Goal: Information Seeking & Learning: Learn about a topic

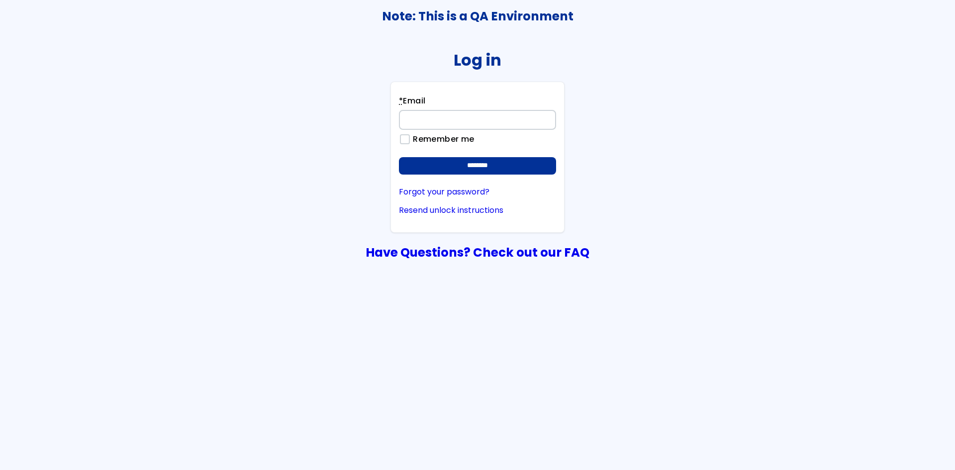
type input "**********"
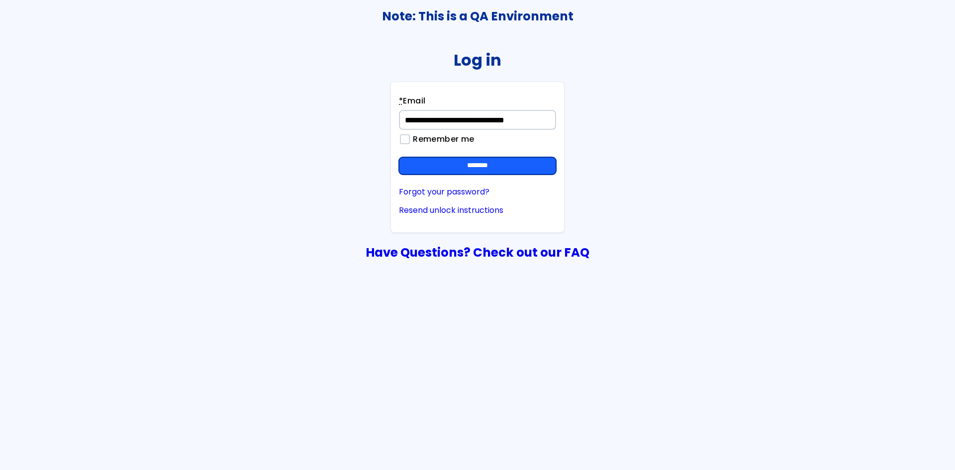
click at [532, 165] on input "********" at bounding box center [477, 166] width 157 height 18
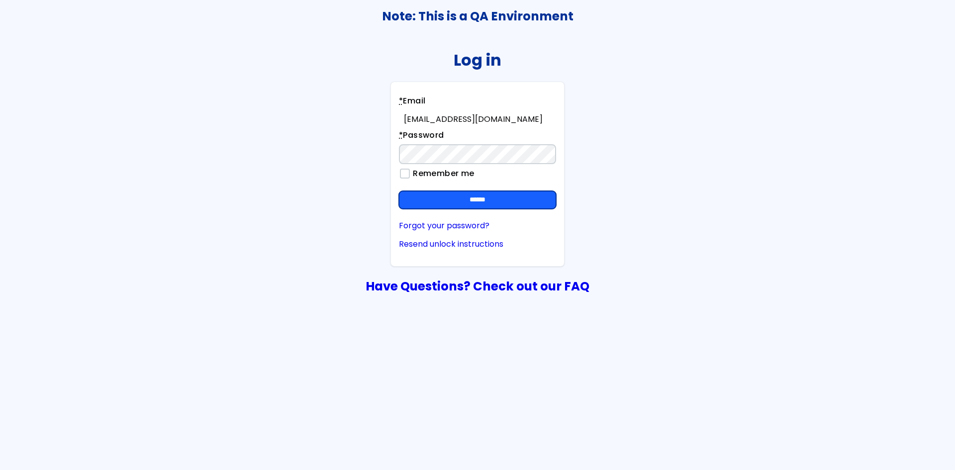
click at [508, 199] on input "******" at bounding box center [477, 200] width 157 height 18
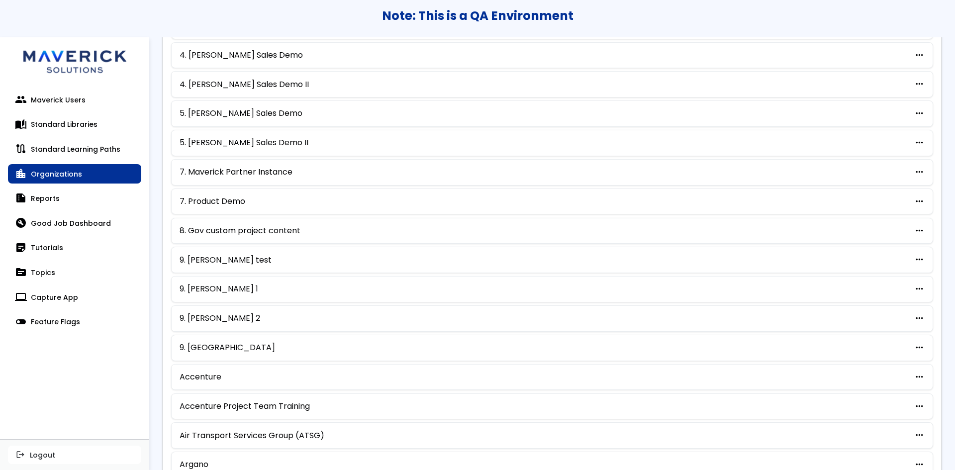
scroll to position [410, 0]
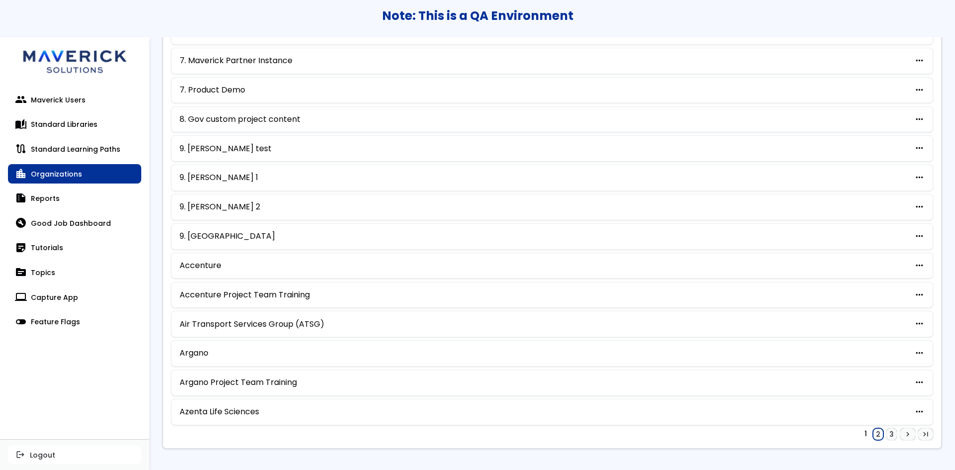
click at [873, 438] on link "2" at bounding box center [878, 434] width 10 height 12
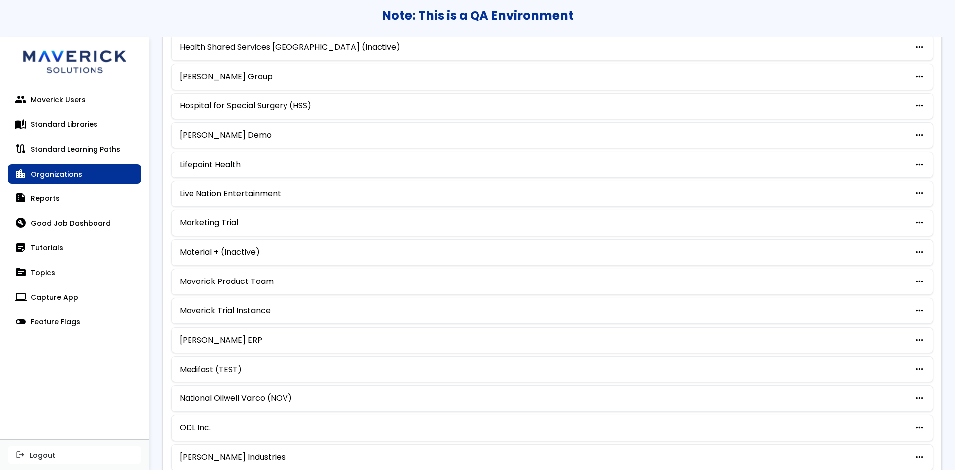
scroll to position [410, 0]
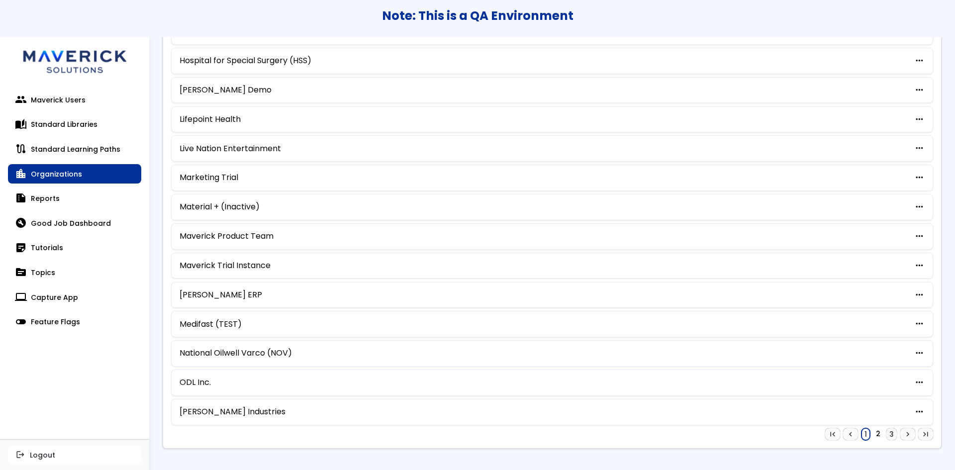
click at [861, 432] on link "1" at bounding box center [865, 434] width 8 height 12
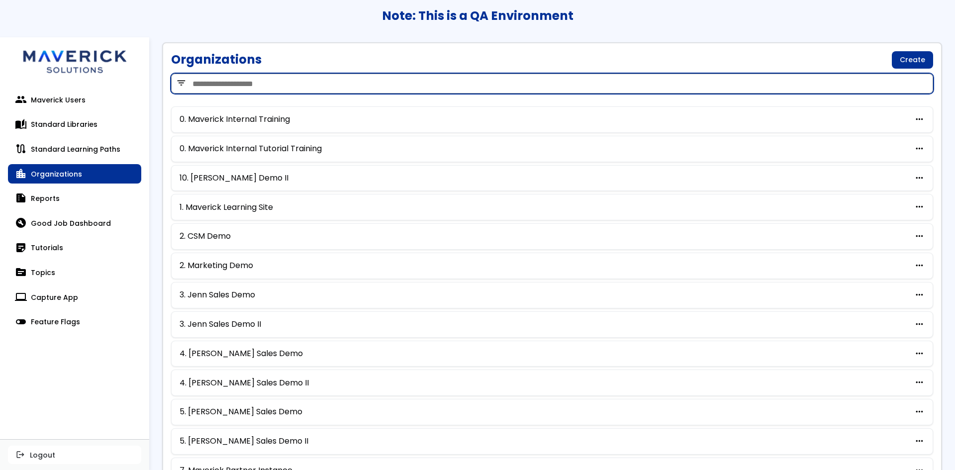
click at [572, 82] on input "search" at bounding box center [552, 84] width 762 height 20
type input "***"
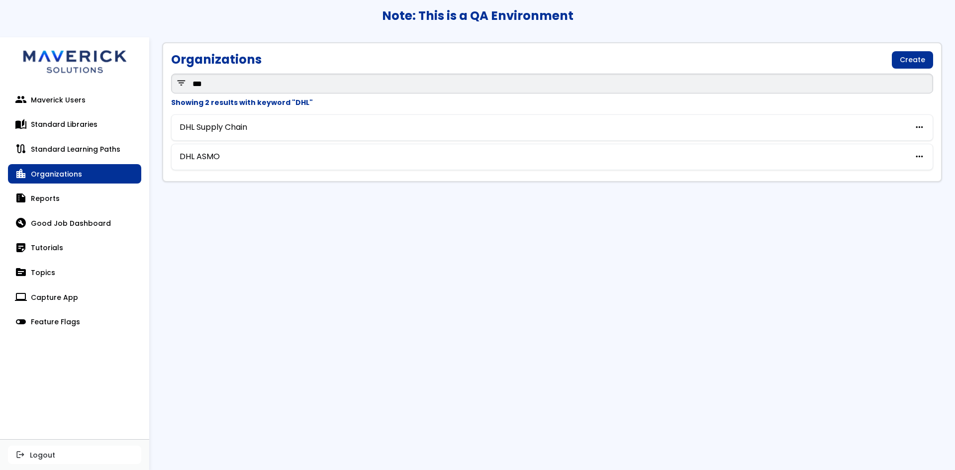
click at [49, 167] on link "location_city Organizations" at bounding box center [74, 174] width 133 height 20
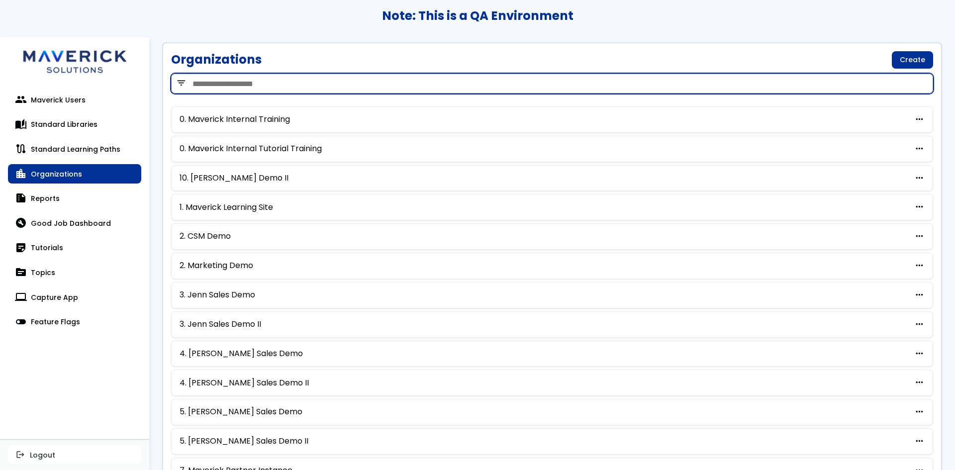
click at [216, 85] on input "search" at bounding box center [552, 84] width 762 height 20
type input "***"
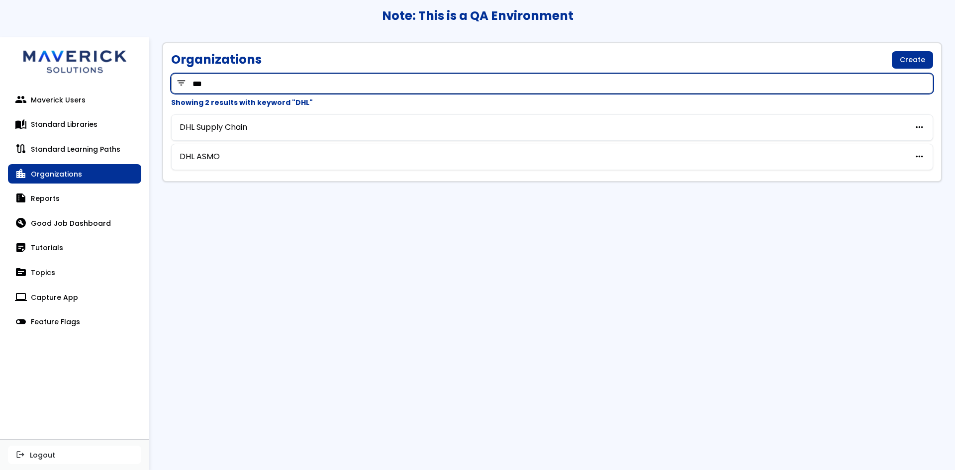
click at [196, 86] on input "***" at bounding box center [552, 84] width 762 height 20
click at [196, 85] on input "***" at bounding box center [552, 84] width 762 height 20
type input "******"
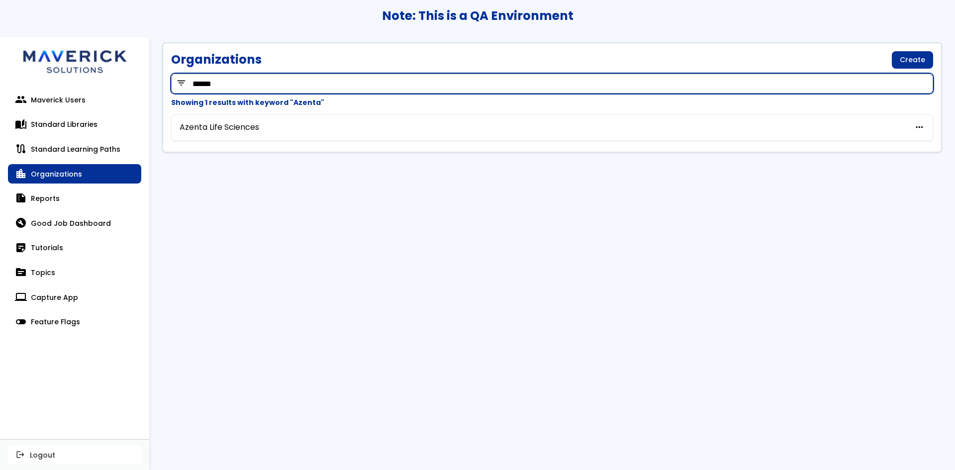
click at [196, 85] on input "******" at bounding box center [552, 84] width 762 height 20
type input "*********"
click at [196, 85] on input "*********" at bounding box center [552, 84] width 762 height 20
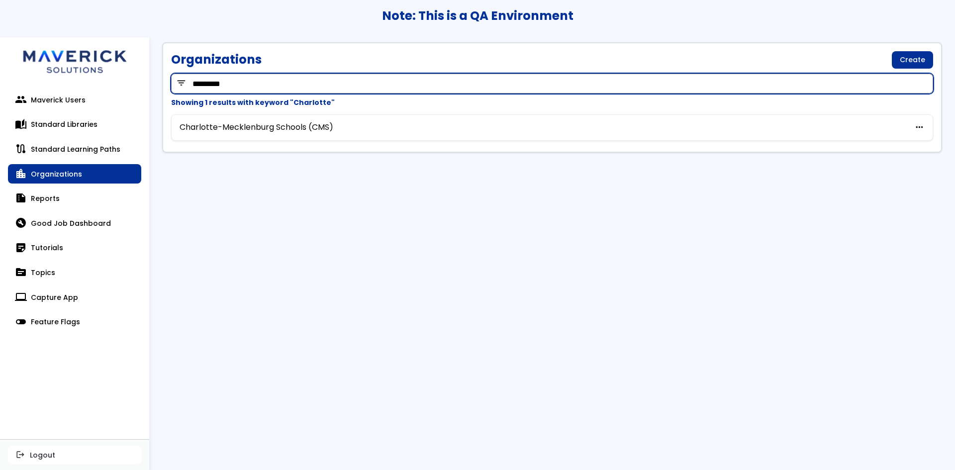
click at [196, 85] on input "*********" at bounding box center [552, 84] width 762 height 20
type input "******"
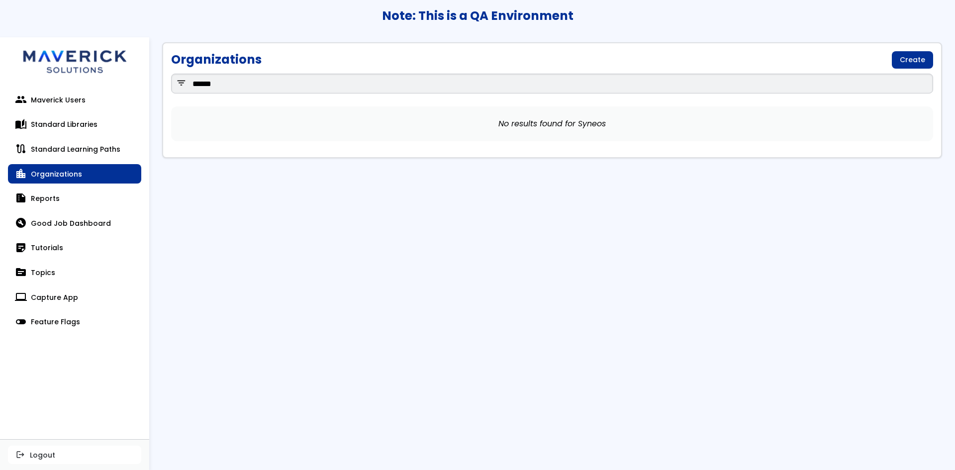
click at [72, 169] on link "location_city Organizations" at bounding box center [74, 174] width 133 height 20
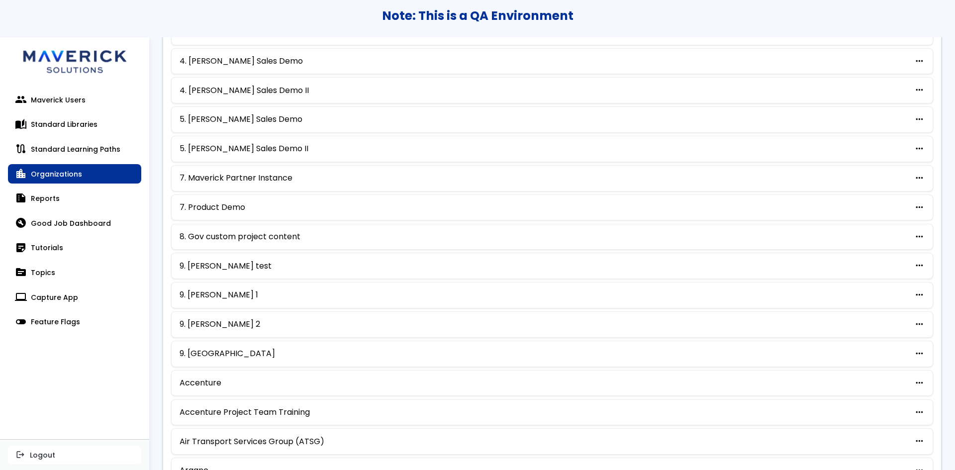
scroll to position [410, 0]
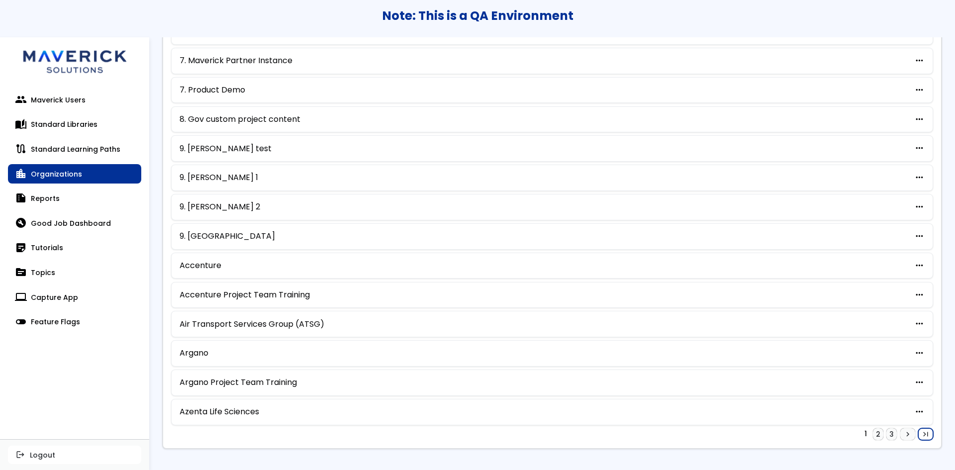
click at [921, 435] on span "last_page" at bounding box center [925, 434] width 9 height 8
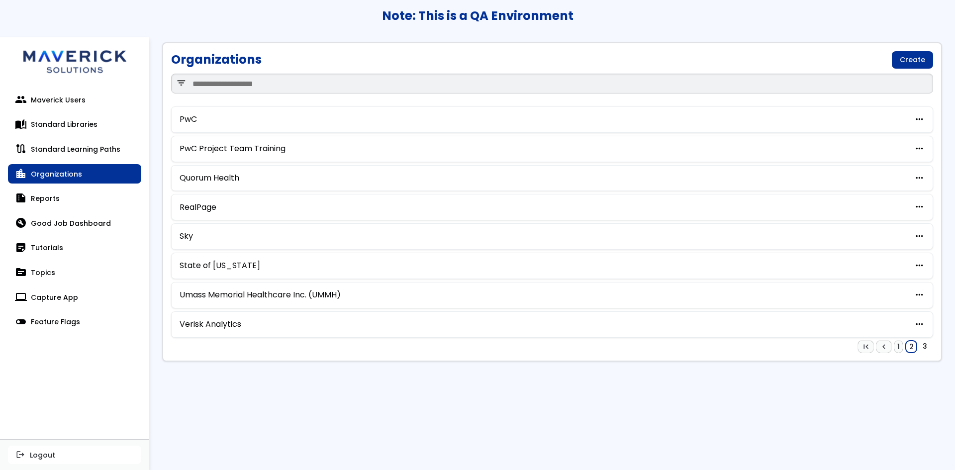
click at [910, 349] on link "2" at bounding box center [911, 347] width 10 height 12
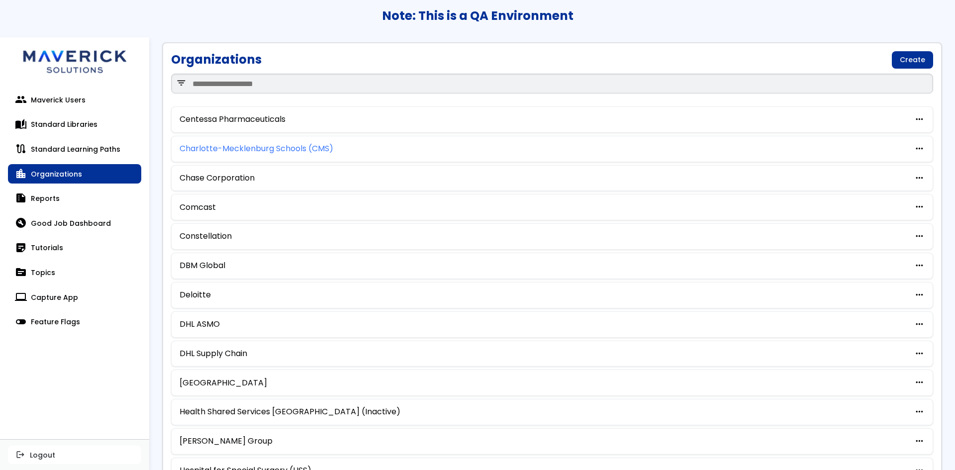
click at [232, 144] on link "Charlotte-Mecklenburg Schools (CMS)" at bounding box center [257, 148] width 154 height 9
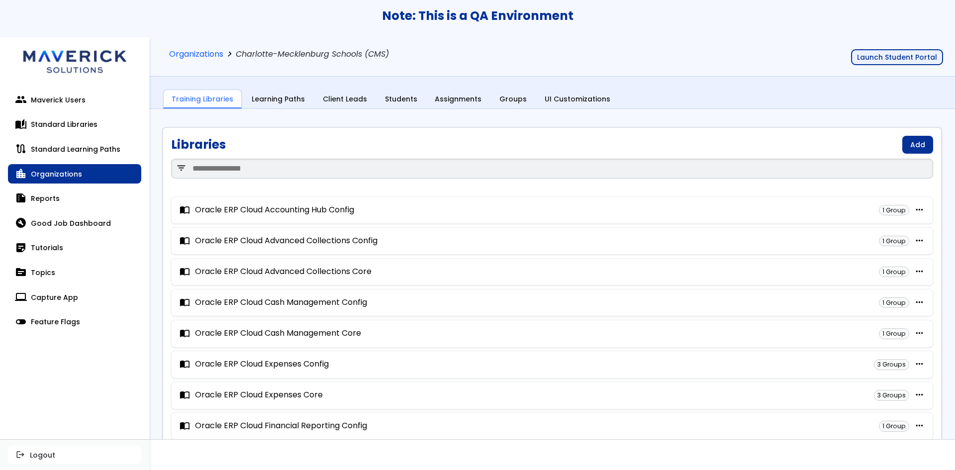
click at [860, 55] on button "Launch Student Portal" at bounding box center [897, 57] width 92 height 16
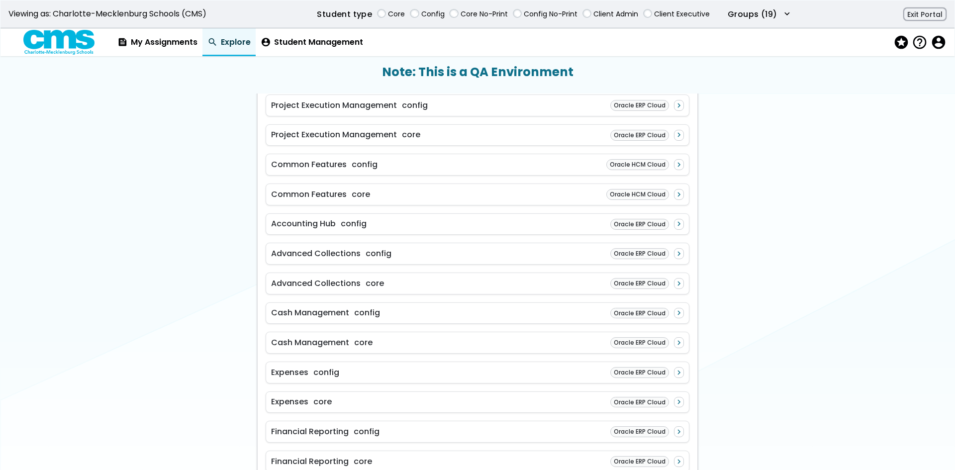
scroll to position [348, 0]
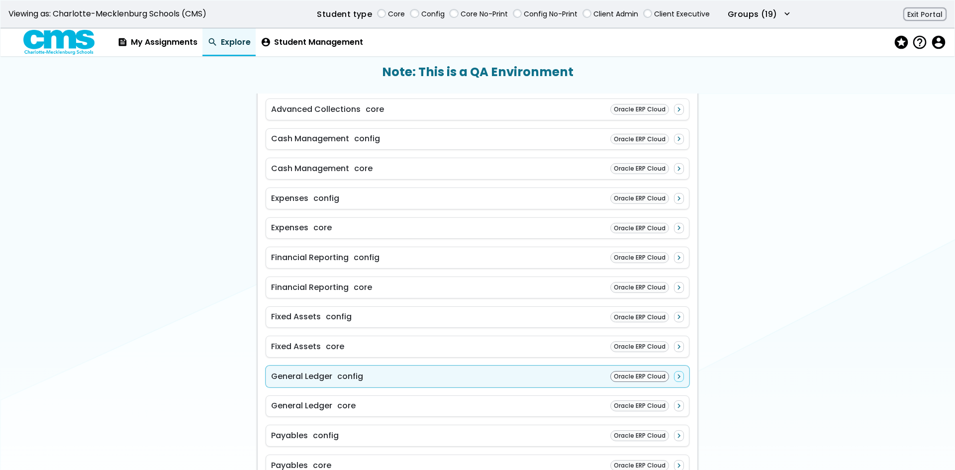
click at [482, 379] on div "General Ledger config Oracle ERP Cloud navigate_next" at bounding box center [478, 377] width 424 height 22
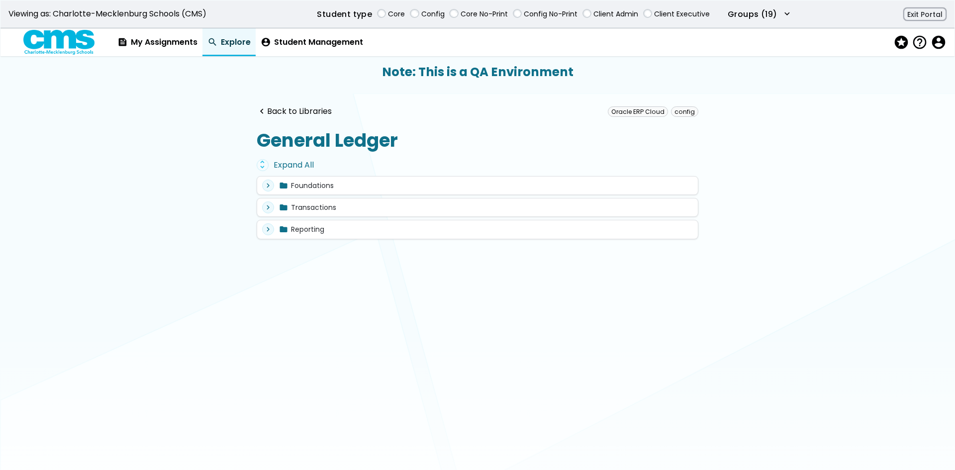
click at [297, 164] on div "unfold_more Expand All" at bounding box center [478, 165] width 442 height 12
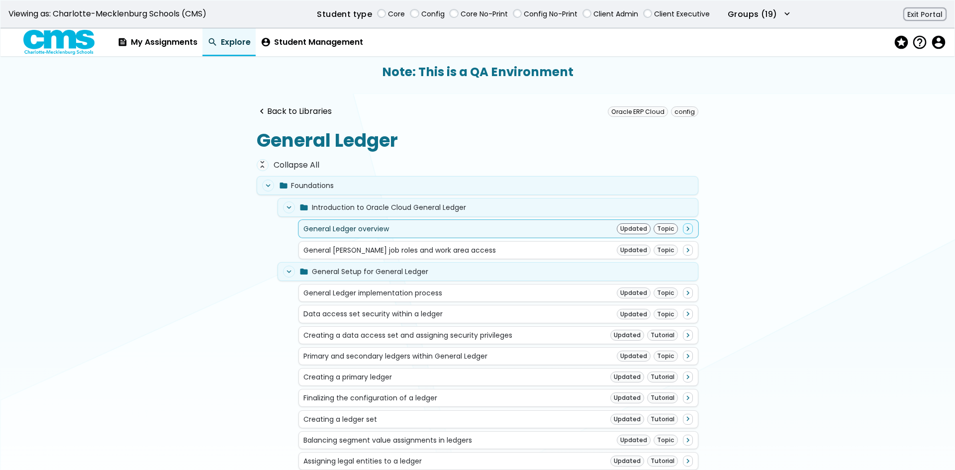
click at [445, 230] on div "General Ledger overview Updated Topic navigate_next" at bounding box center [497, 228] width 389 height 11
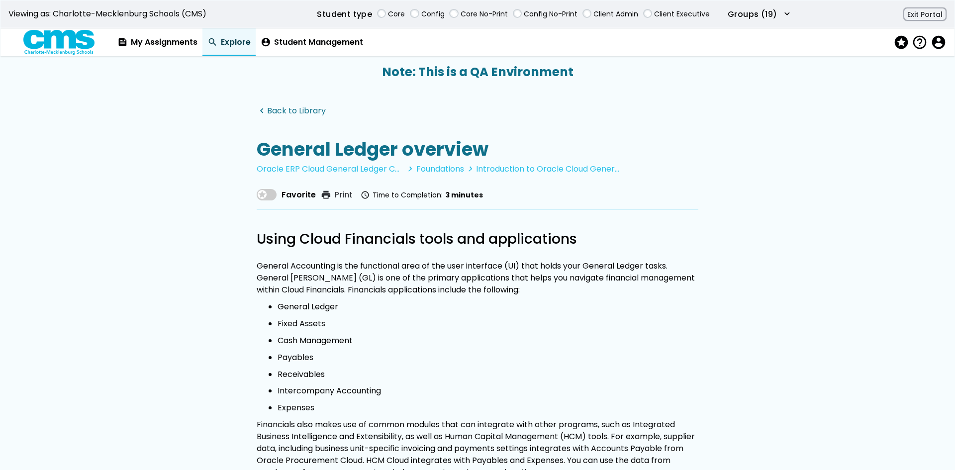
click at [306, 114] on link "navigate_before Back to Library" at bounding box center [291, 110] width 69 height 9
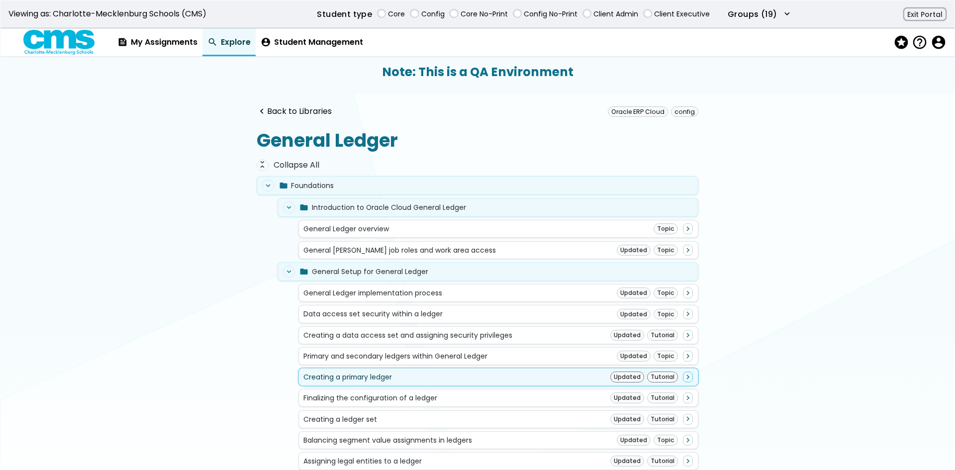
click at [453, 372] on div "Creating a primary ledger Updated Tutorial navigate_next" at bounding box center [497, 376] width 389 height 11
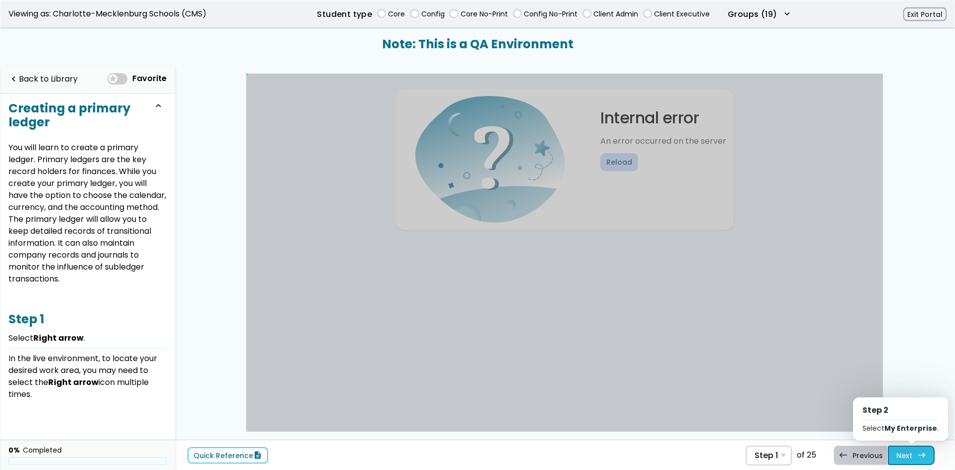
click at [898, 454] on link "Next east Step 2 Select My Enterprise ." at bounding box center [911, 455] width 47 height 19
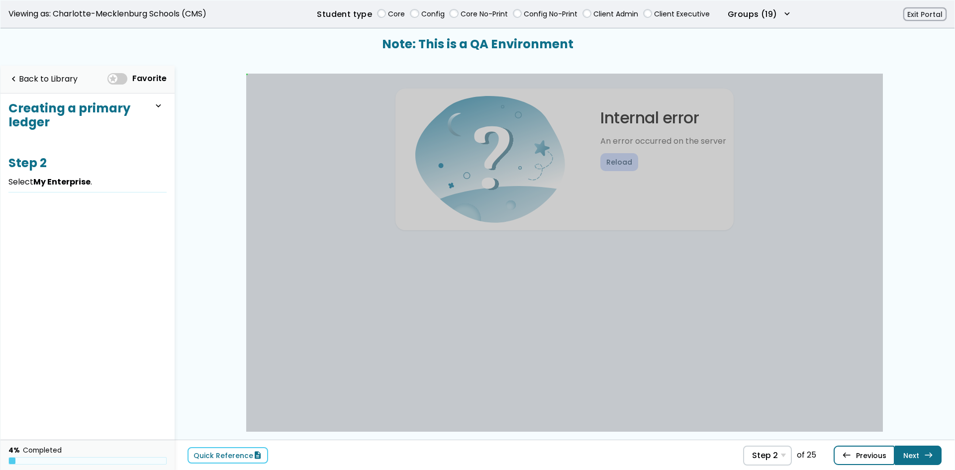
click at [865, 458] on link "west Previous Step 1 Select Right arrow ." at bounding box center [863, 455] width 61 height 19
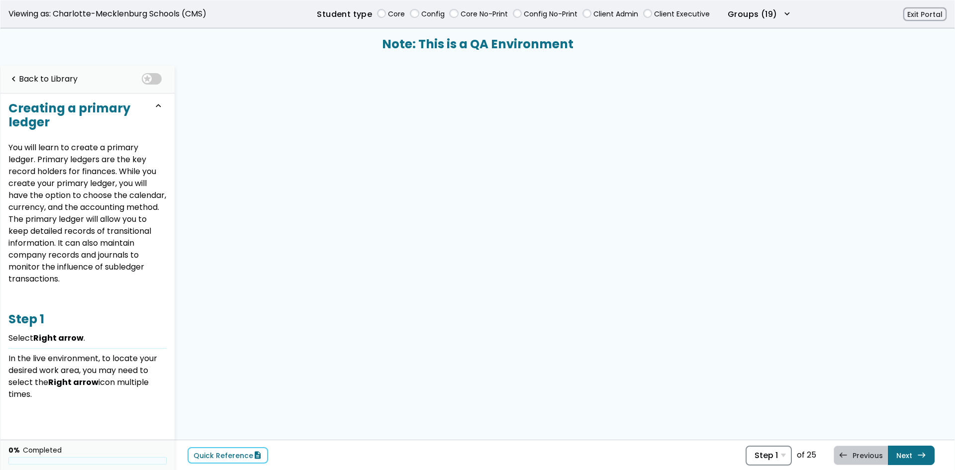
click at [792, 458] on div "Step 1 Step 1 Select Right arrow . Step 2 Select My Enterprise . Step 3 Select …" at bounding box center [768, 456] width 46 height 20
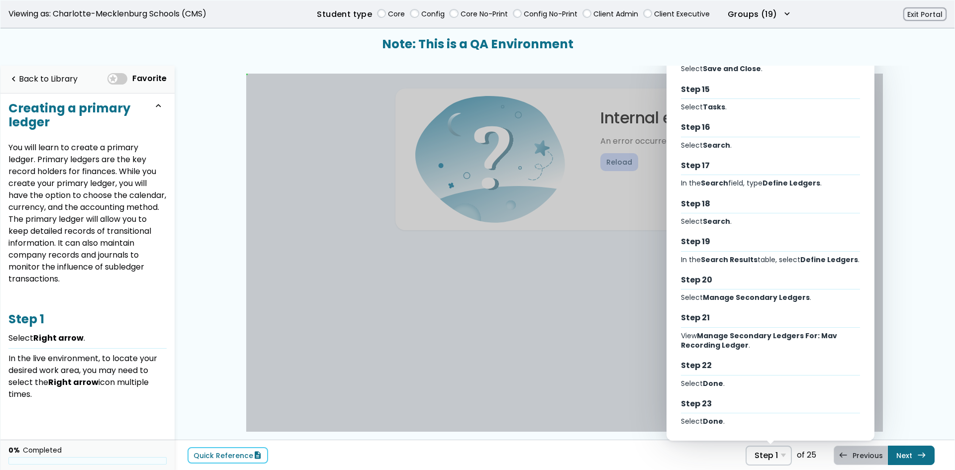
scroll to position [673, 0]
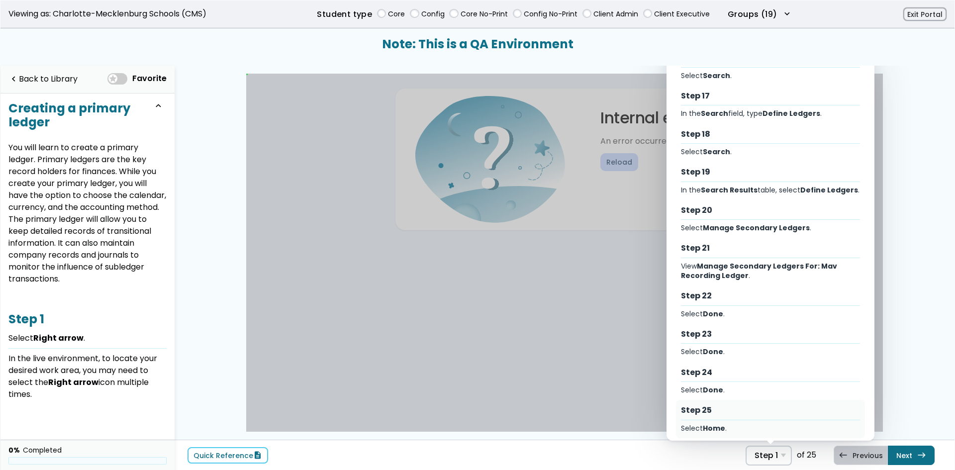
click at [693, 424] on div "Select Home ." at bounding box center [771, 428] width 180 height 9
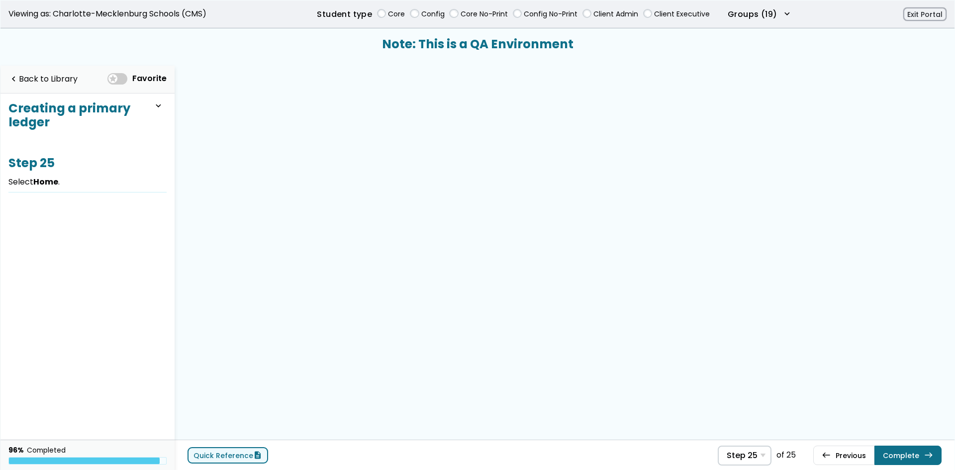
click at [243, 454] on link "Quick Reference description" at bounding box center [227, 455] width 81 height 16
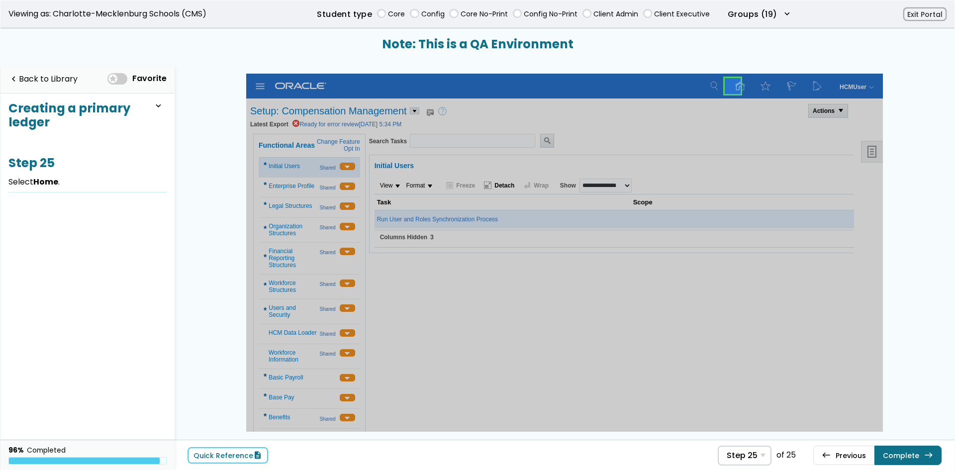
click at [732, 85] on link at bounding box center [733, 86] width 20 height 20
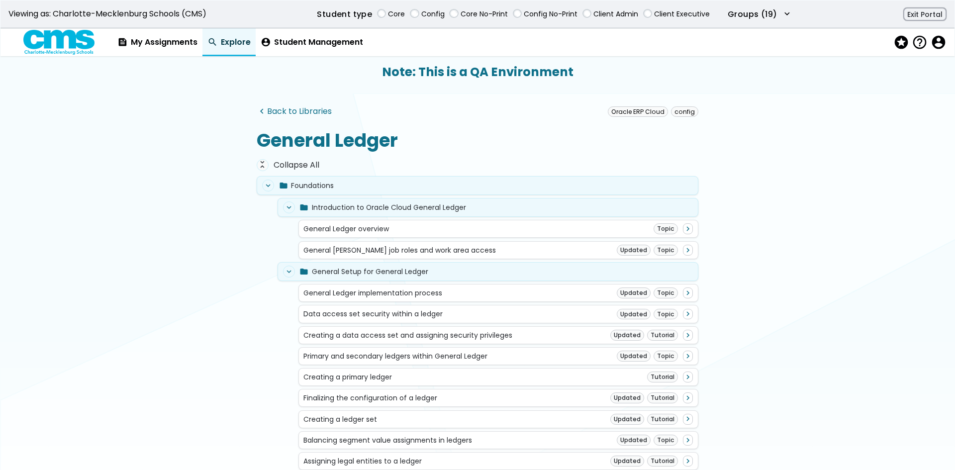
click at [299, 107] on link "navigate_before Back to Libraries" at bounding box center [294, 111] width 75 height 9
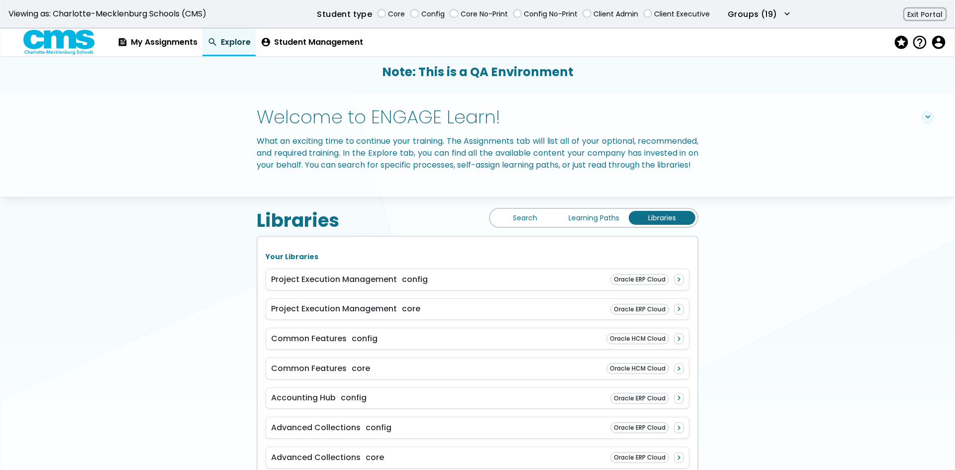
click at [591, 225] on link "Learning Paths" at bounding box center [593, 218] width 67 height 14
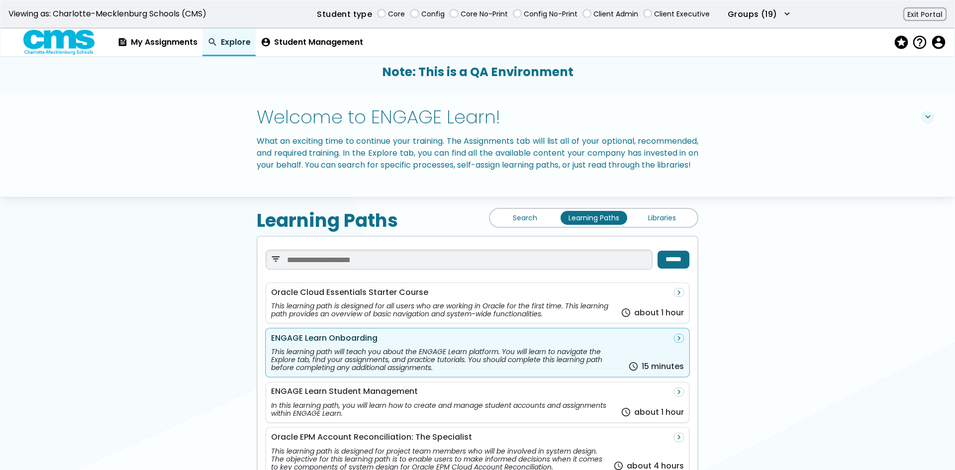
click at [453, 360] on div "This learning path will teach you about the ENGAGE Learn platform. You will lea…" at bounding box center [447, 360] width 353 height 24
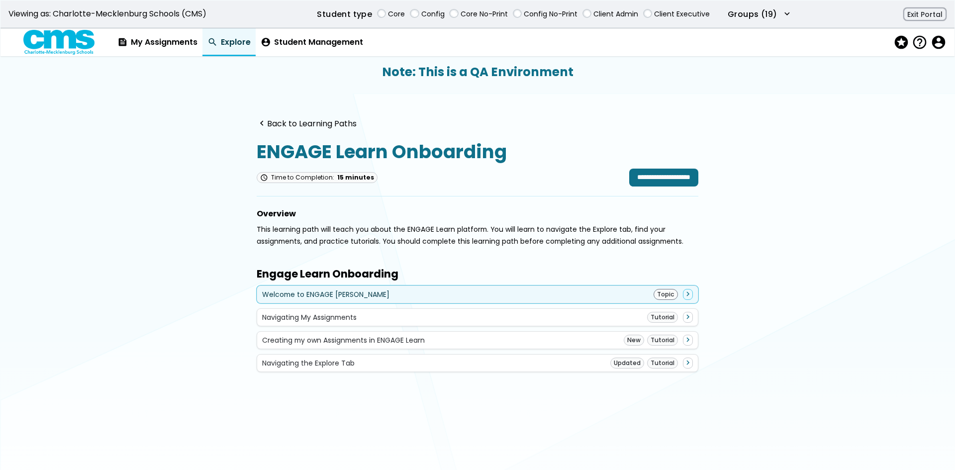
click at [465, 291] on div "Welcome to ENGAGE Learn Topic navigate_next" at bounding box center [477, 294] width 431 height 11
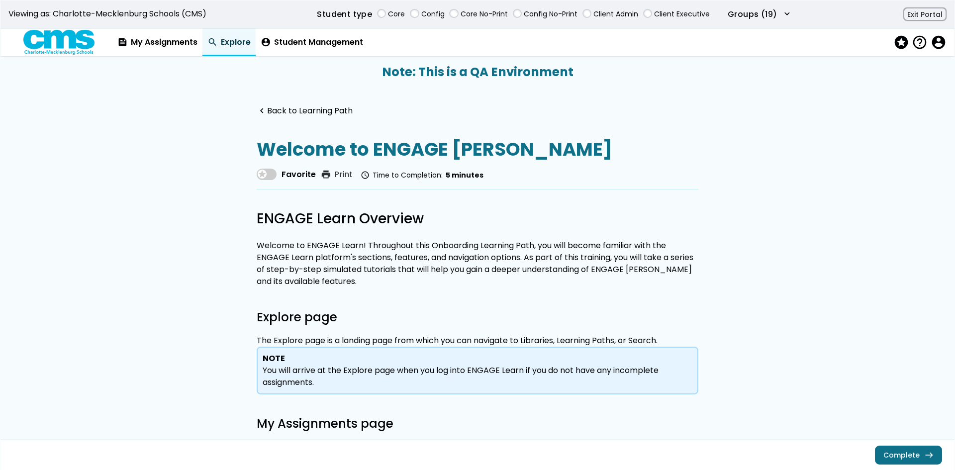
click at [913, 458] on link "Complete east" at bounding box center [908, 455] width 66 height 18
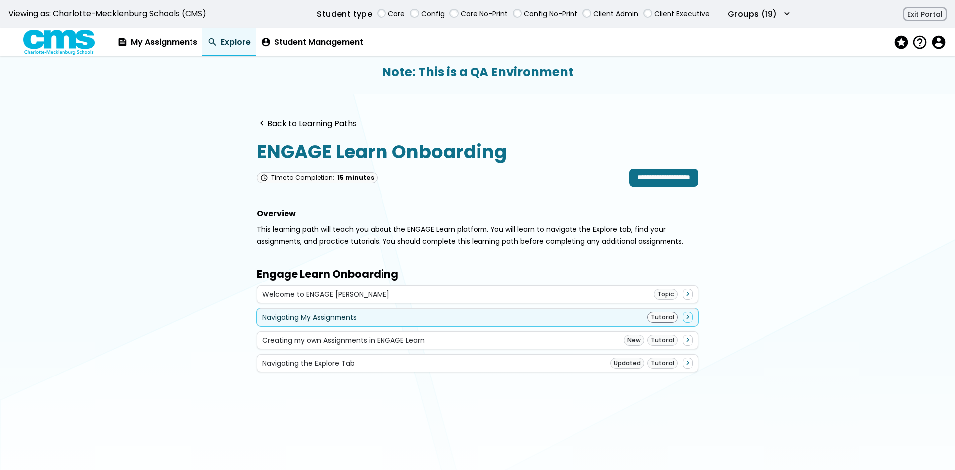
click at [408, 325] on div "Navigating My Assignments Tutorial navigate_next" at bounding box center [478, 317] width 442 height 18
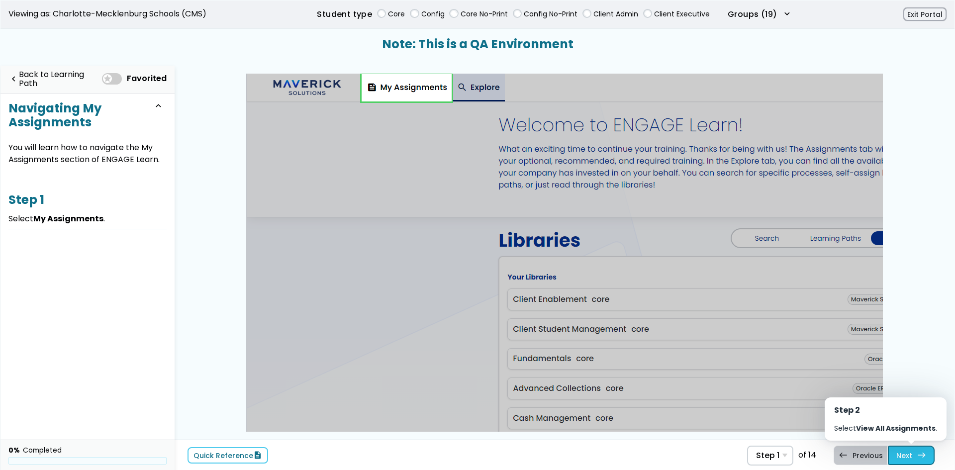
click at [916, 460] on link "Next east Step 2 Select View All Assignments ." at bounding box center [911, 455] width 47 height 19
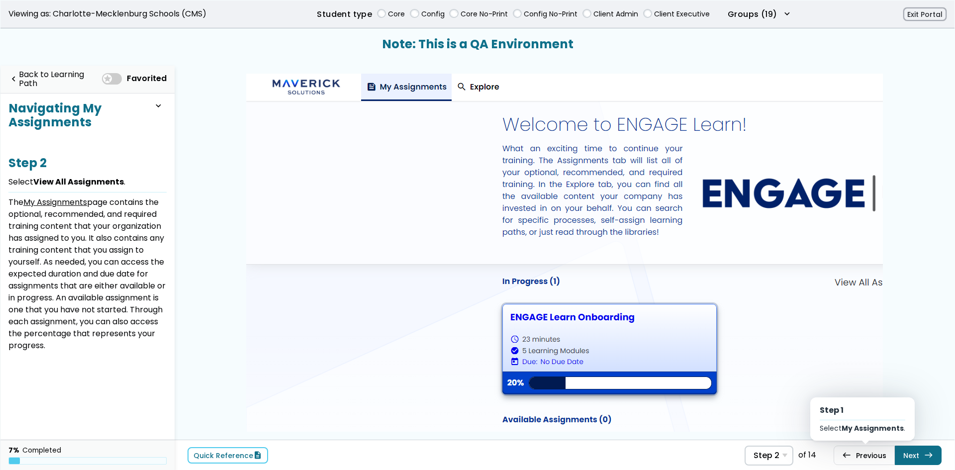
scroll to position [0, 5]
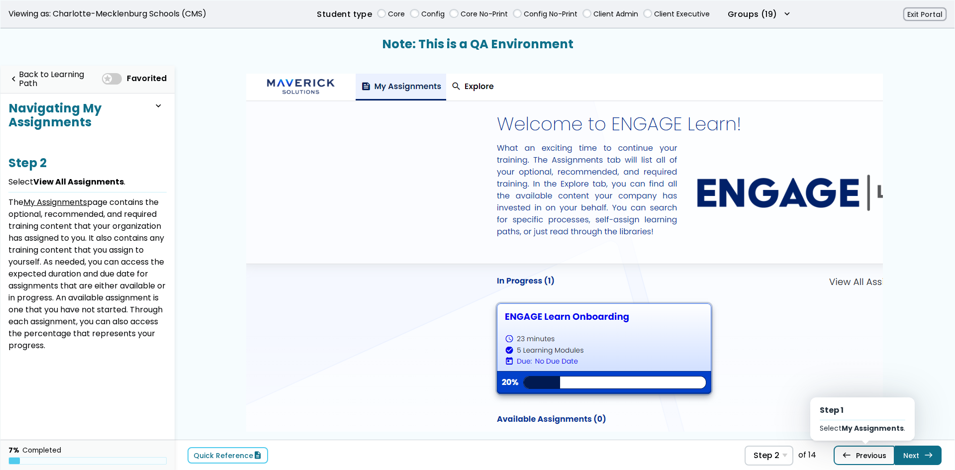
drag, startPoint x: 900, startPoint y: 459, endPoint x: 884, endPoint y: 458, distance: 15.9
click at [884, 458] on link "west Previous Step 1 Select My Assignments ." at bounding box center [863, 455] width 61 height 19
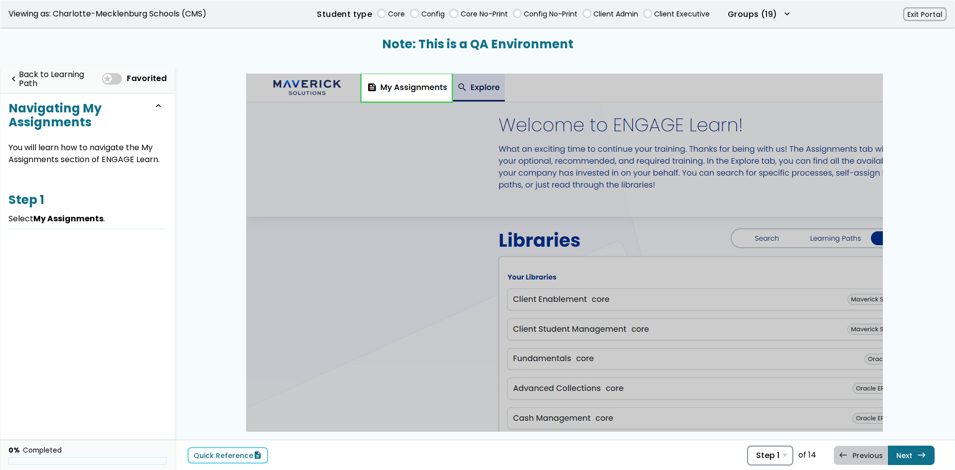
click at [767, 451] on span "Step 1" at bounding box center [767, 455] width 23 height 9
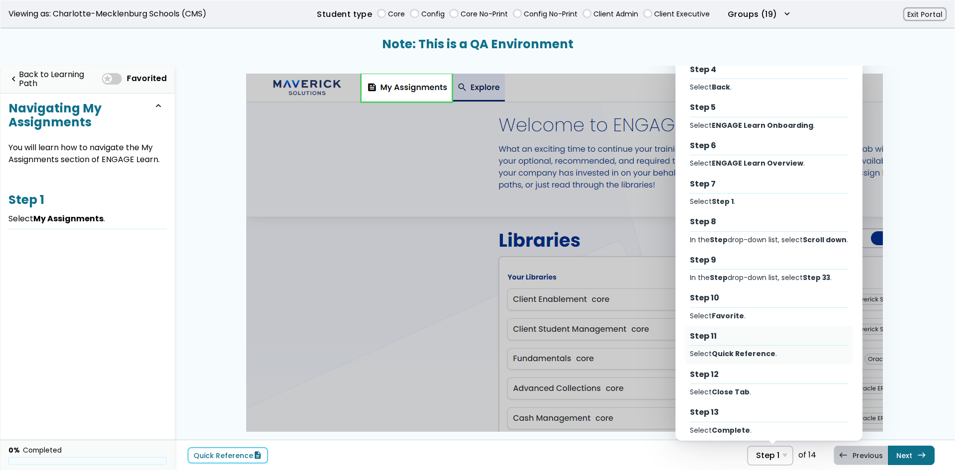
scroll to position [167, 0]
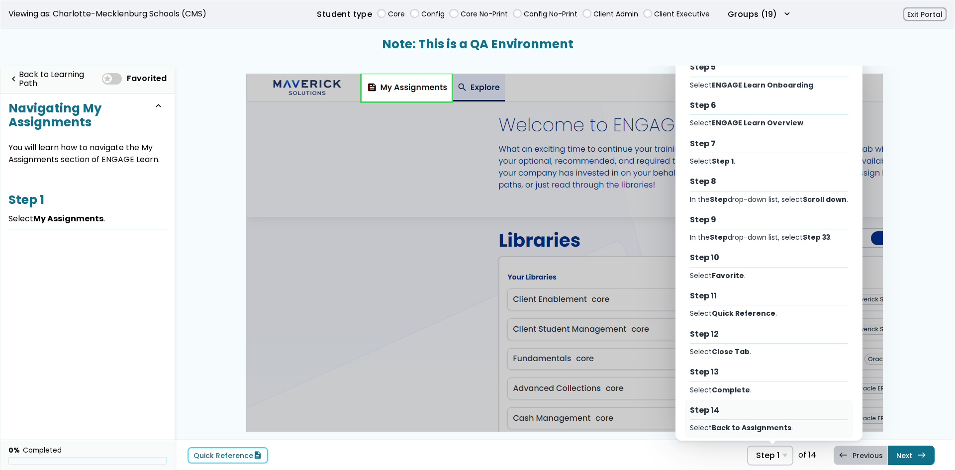
click at [759, 419] on hr "Select Step" at bounding box center [769, 419] width 158 height 0
click at [759, 411] on img at bounding box center [723, 285] width 954 height 425
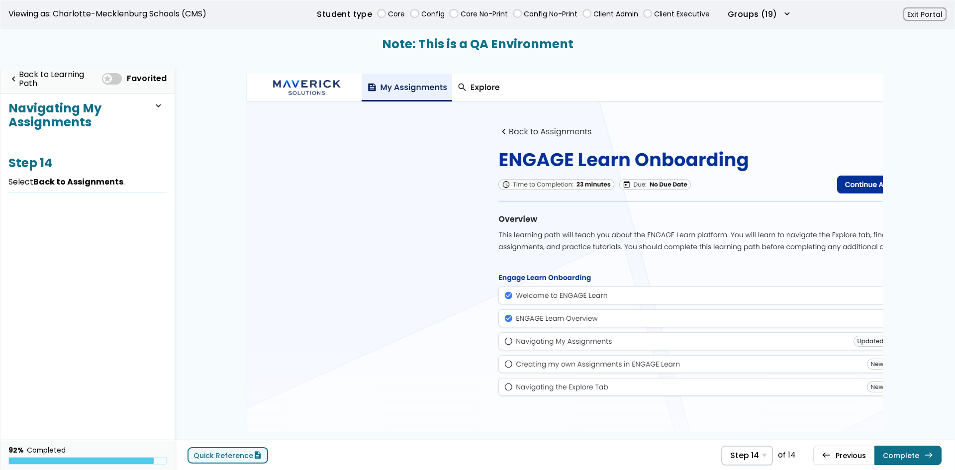
click at [228, 453] on link "Quick Reference description" at bounding box center [227, 455] width 81 height 16
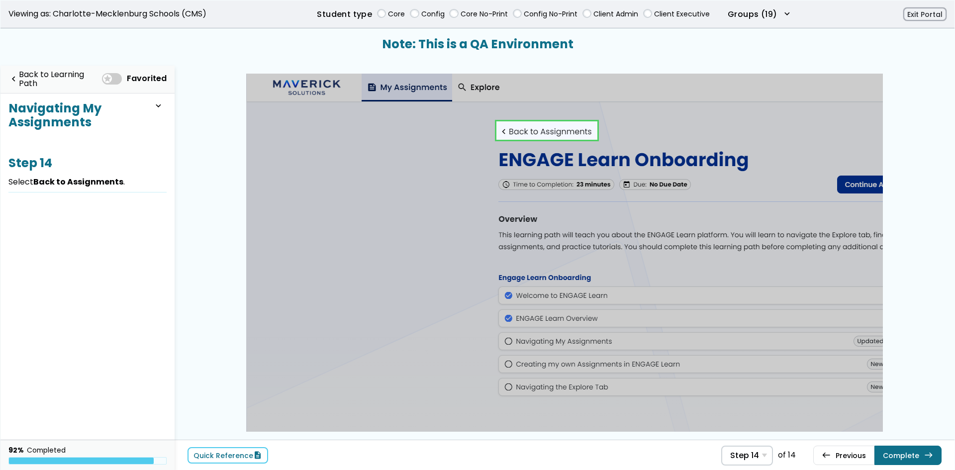
click at [529, 129] on link at bounding box center [546, 130] width 100 height 20
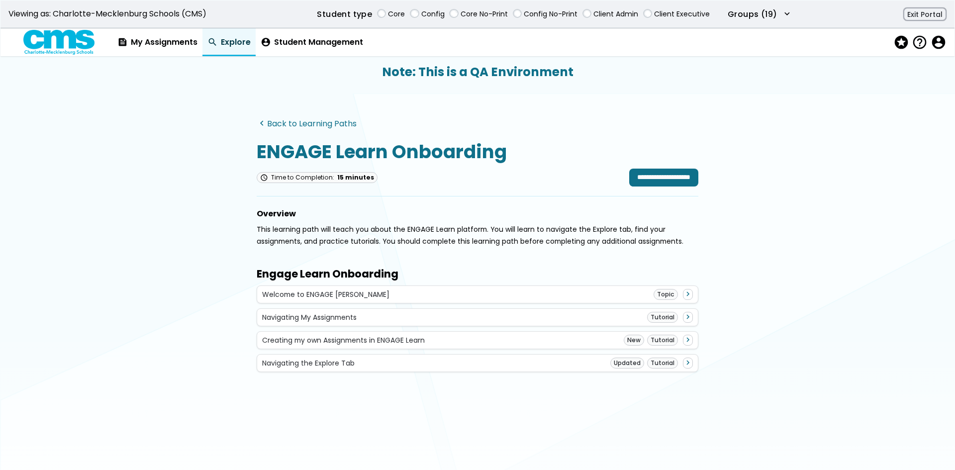
click at [344, 121] on link "navigate_before Back to Learning Paths" at bounding box center [307, 123] width 100 height 9
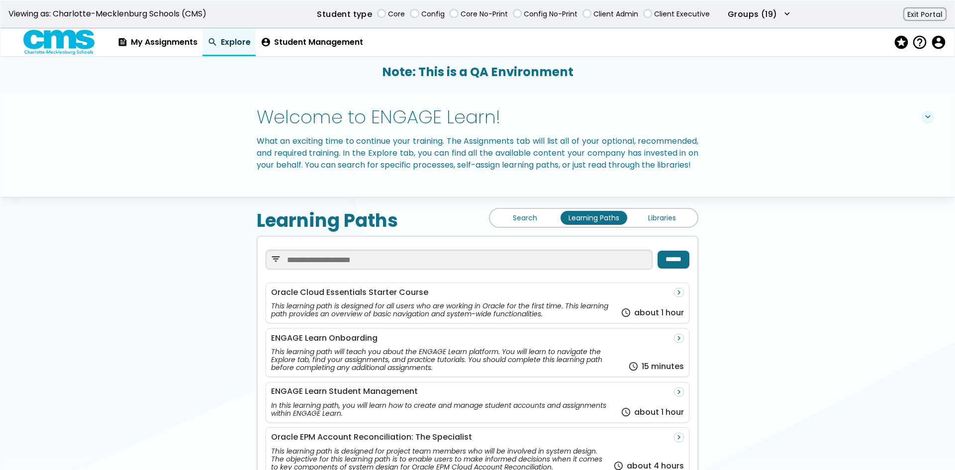
click at [506, 225] on link "Search" at bounding box center [525, 218] width 67 height 14
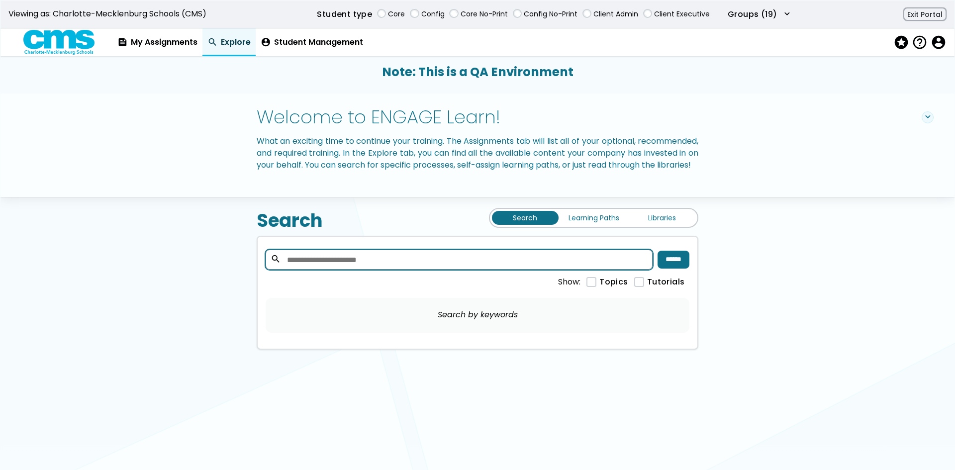
click at [468, 270] on input "search" at bounding box center [459, 260] width 387 height 20
type input "*******"
click at [678, 269] on input "******" at bounding box center [673, 260] width 32 height 18
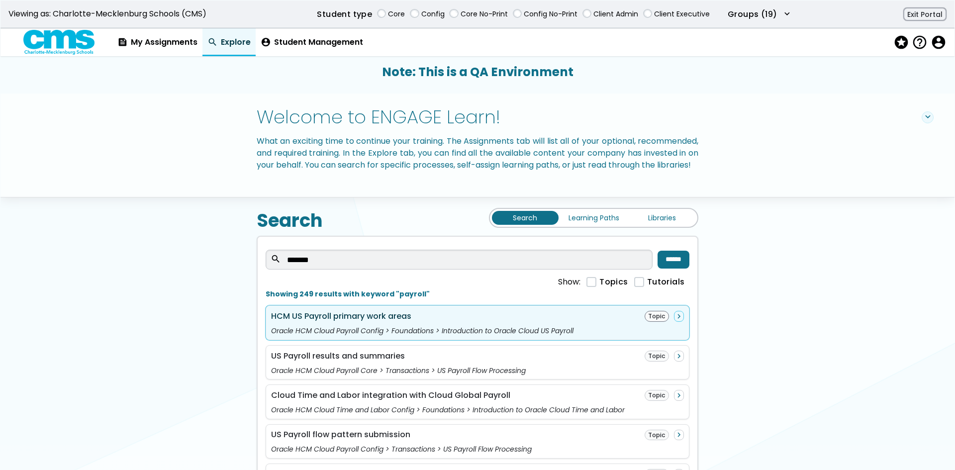
click at [572, 322] on div "HCM US Payroll primary work areas Topic navigate_next" at bounding box center [477, 316] width 413 height 11
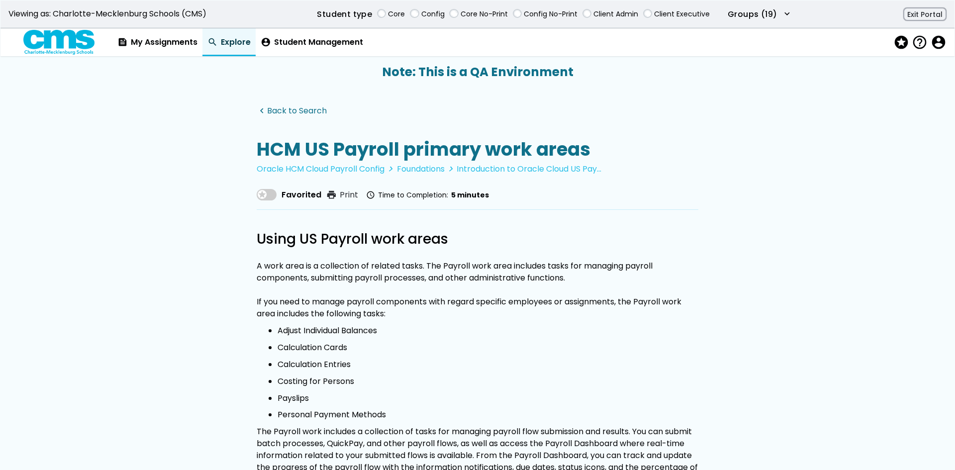
click at [292, 113] on link "navigate_before Back to Search" at bounding box center [292, 110] width 70 height 9
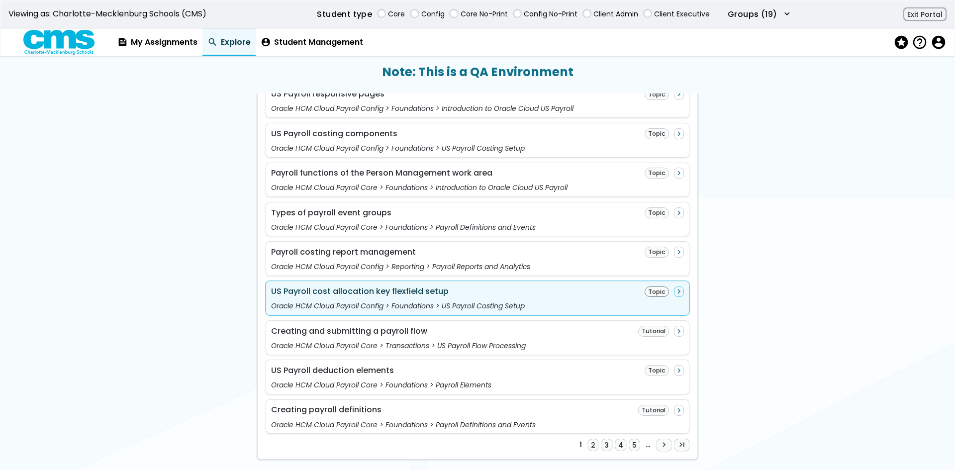
scroll to position [897, 0]
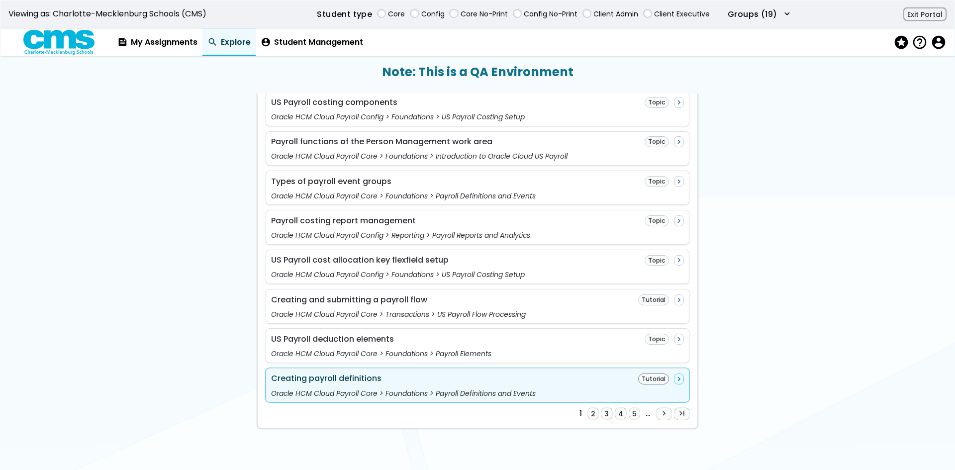
click at [622, 372] on div "Creating payroll definitions Tutorial navigate_next Oracle HCM Cloud Payroll Co…" at bounding box center [478, 385] width 424 height 35
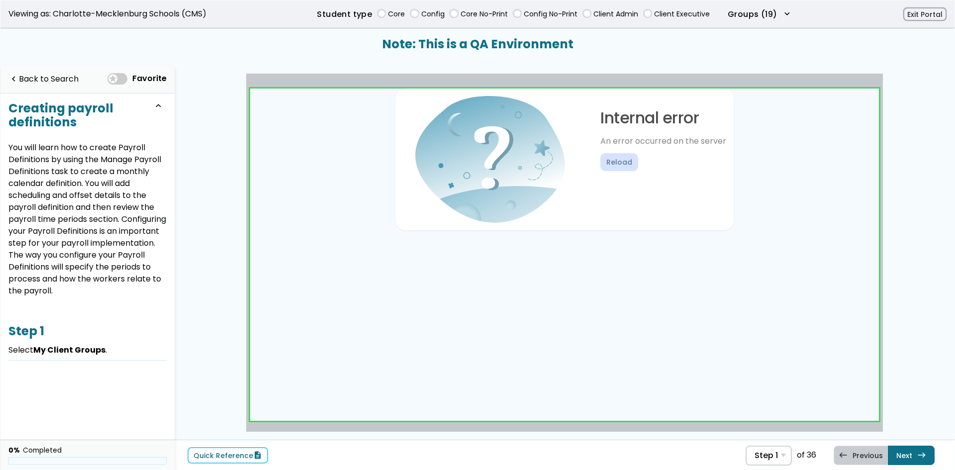
click at [625, 161] on link at bounding box center [564, 255] width 629 height 333
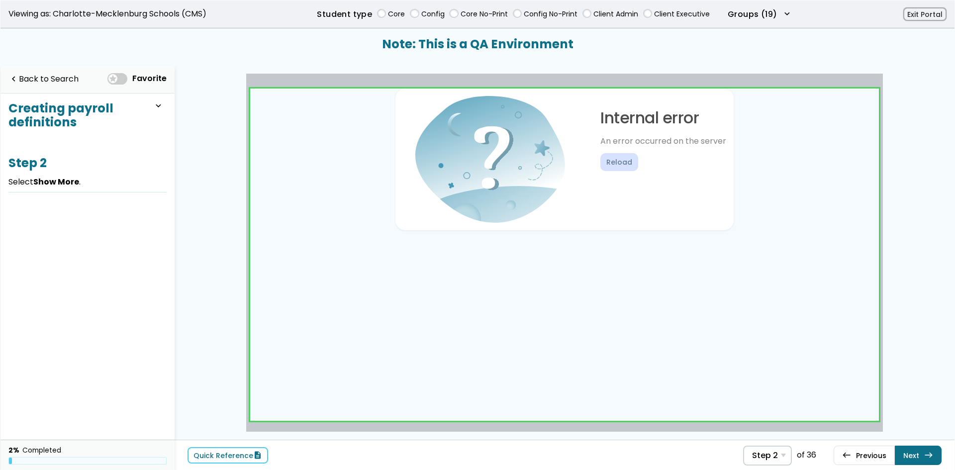
click at [814, 325] on link at bounding box center [564, 255] width 629 height 333
click at [886, 457] on link "west Previous Step 2 Select Show More ." at bounding box center [863, 455] width 61 height 19
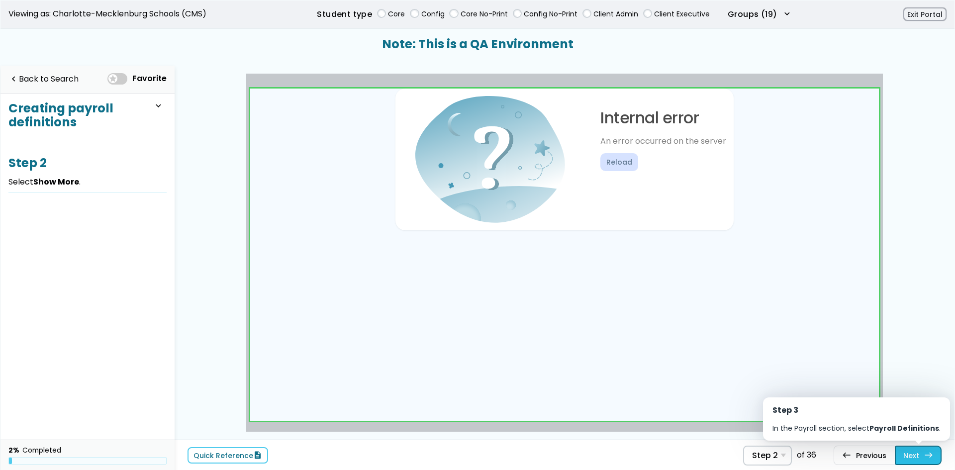
click at [918, 455] on link "Next east Step 3 In the Payroll section, select Payroll Definitions ." at bounding box center [918, 455] width 47 height 19
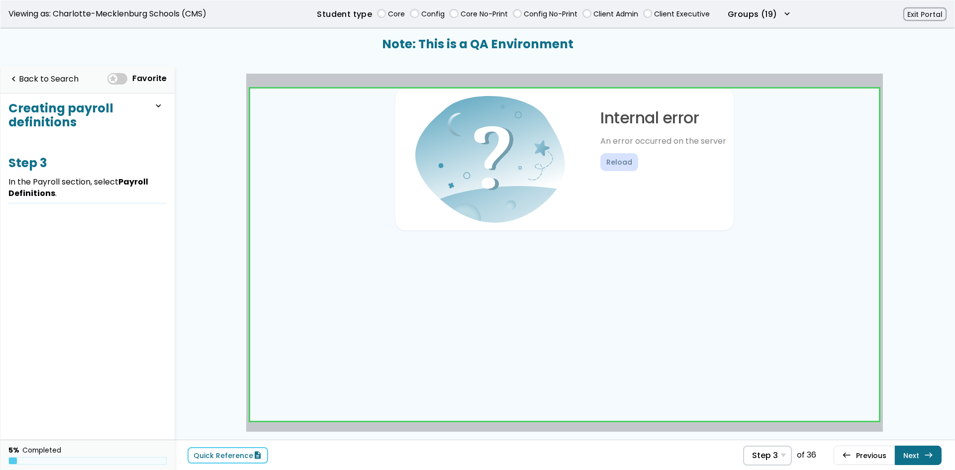
click at [779, 432] on div "Quick Reference description Step 3 Step 1 Select My Client Groups . Step 2 Sele…" at bounding box center [565, 268] width 780 height 405
click at [781, 452] on div "Step 3 Step 1 Select My Client Groups . Step 2 Select Show More . Step 3 In the…" at bounding box center [767, 456] width 49 height 20
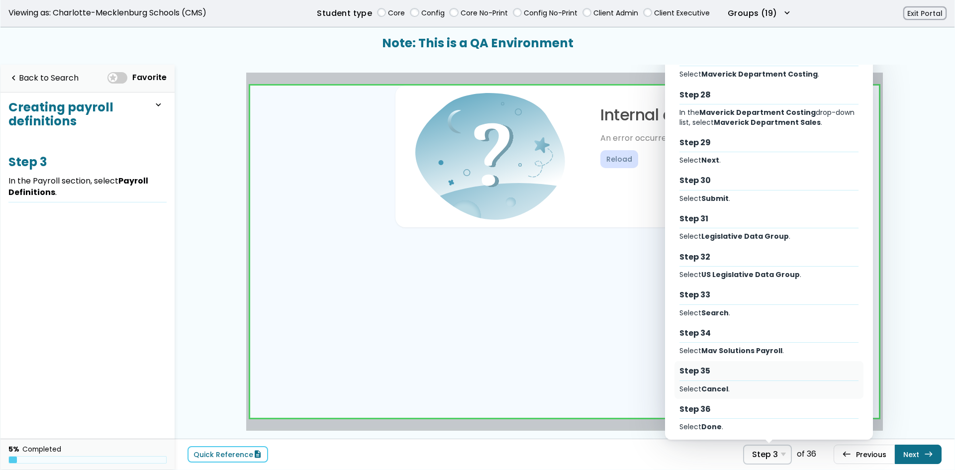
scroll to position [1063, 0]
click at [776, 406] on div "Step 36" at bounding box center [769, 409] width 180 height 11
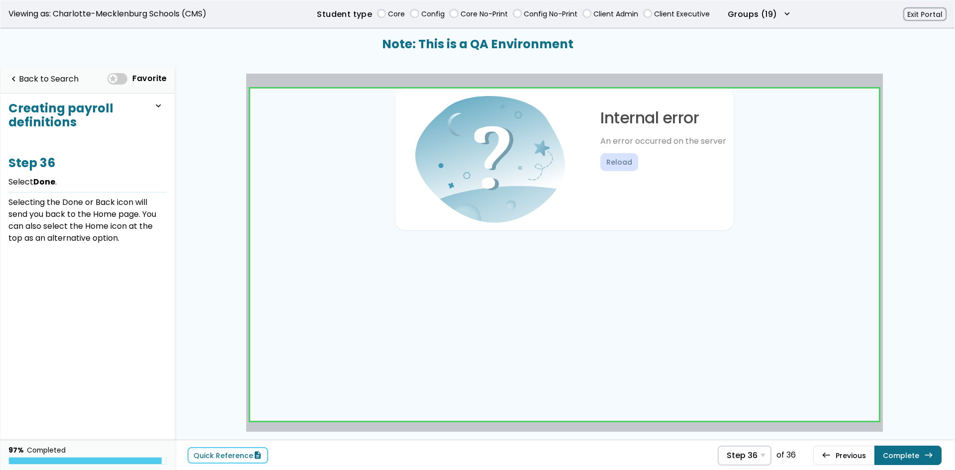
scroll to position [2, 0]
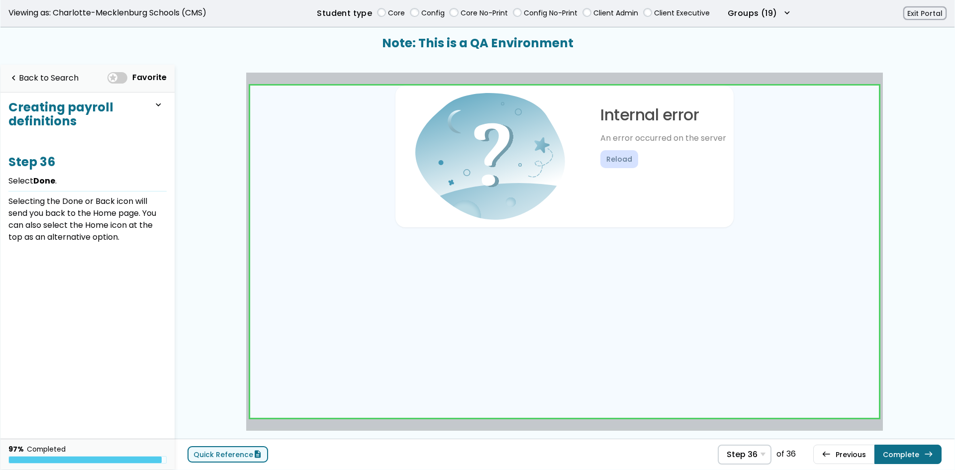
click at [216, 458] on link "Quick Reference description" at bounding box center [227, 454] width 81 height 16
click at [908, 457] on link "Complete east" at bounding box center [907, 454] width 67 height 19
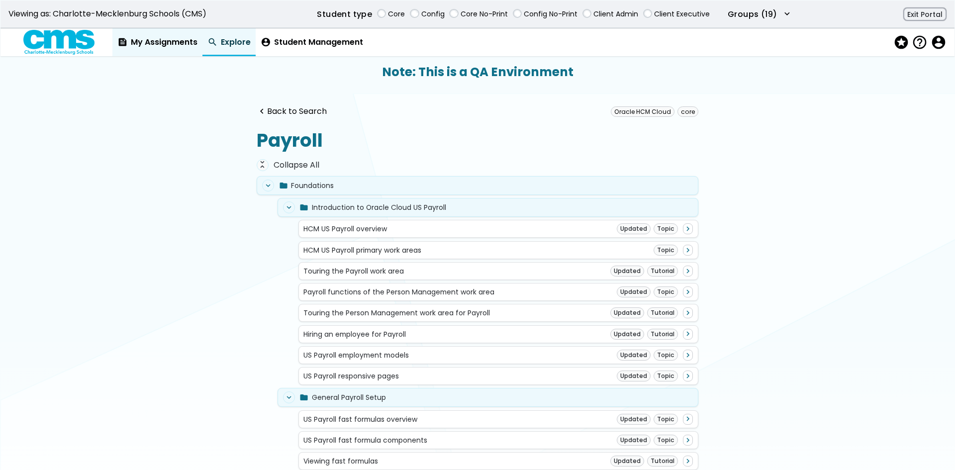
click at [161, 34] on link "feed My Assignments" at bounding box center [157, 42] width 90 height 28
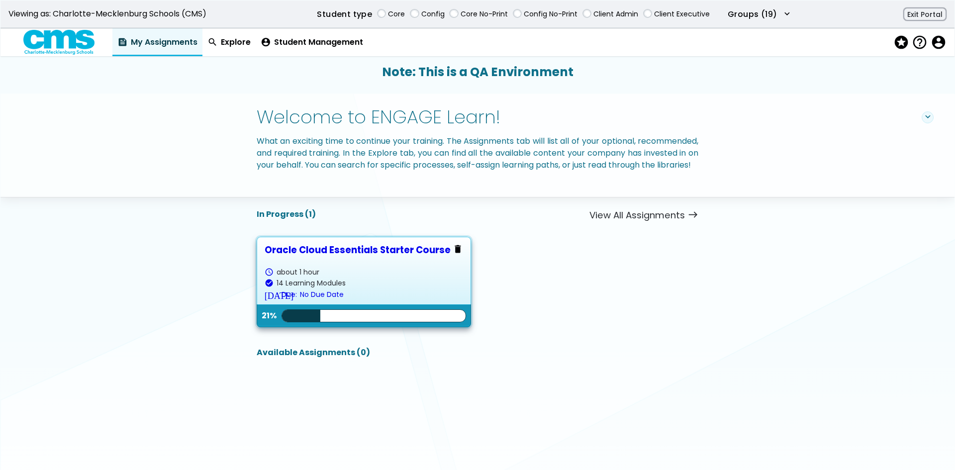
click at [325, 244] on div "In Progress (1) View All Assignments east delete Oracle Cloud Essentials Starte…" at bounding box center [477, 300] width 509 height 181
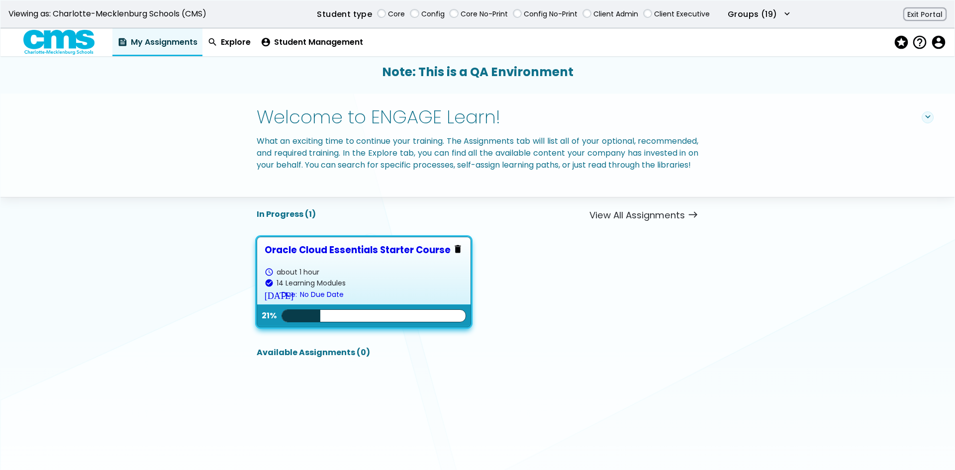
click at [327, 255] on div "Oracle Cloud Essentials Starter Course" at bounding box center [364, 250] width 198 height 10
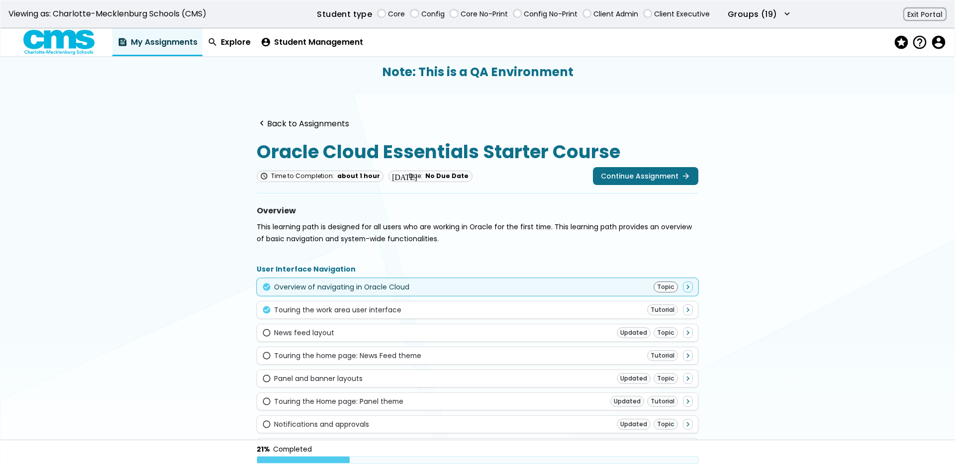
click at [484, 292] on div "check_circle Overview of navigating in Oracle Cloud Topic navigate_next" at bounding box center [477, 286] width 431 height 11
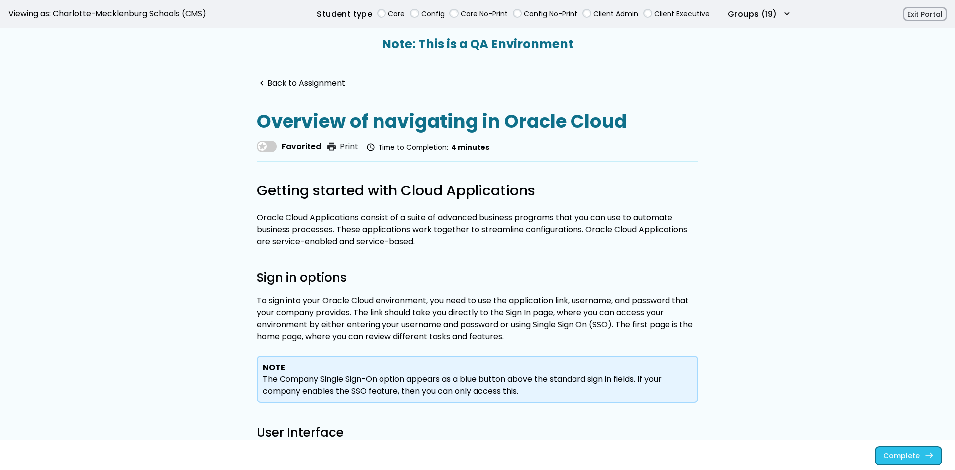
click at [905, 464] on button "Complete east" at bounding box center [908, 455] width 66 height 18
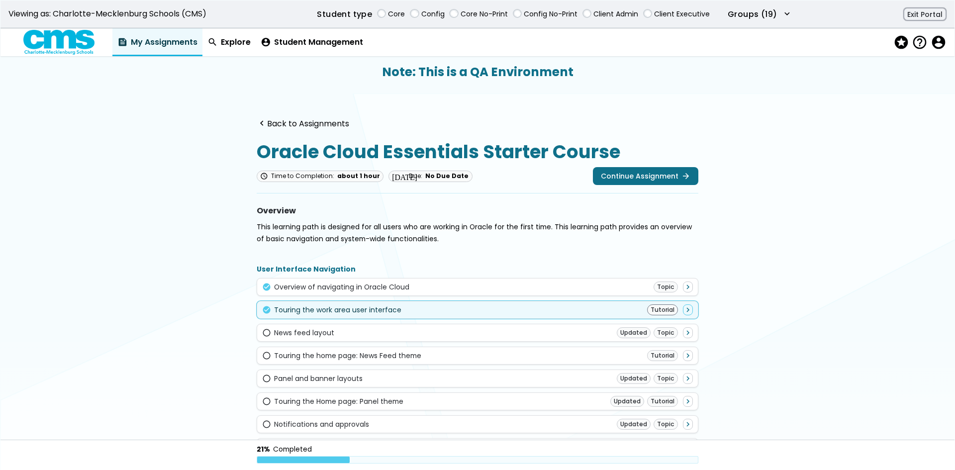
click at [528, 306] on div "check_circle Touring the work area user interface Tutorial navigate_next" at bounding box center [477, 309] width 431 height 11
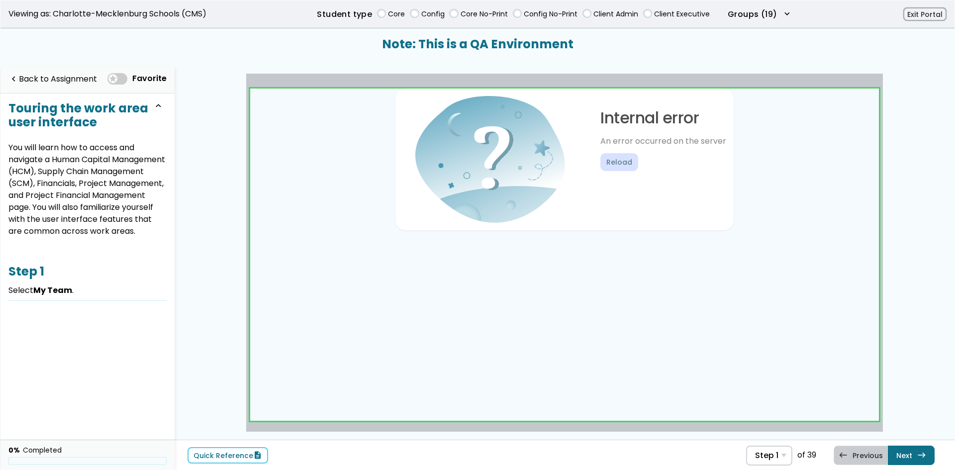
click at [802, 396] on link at bounding box center [564, 255] width 629 height 333
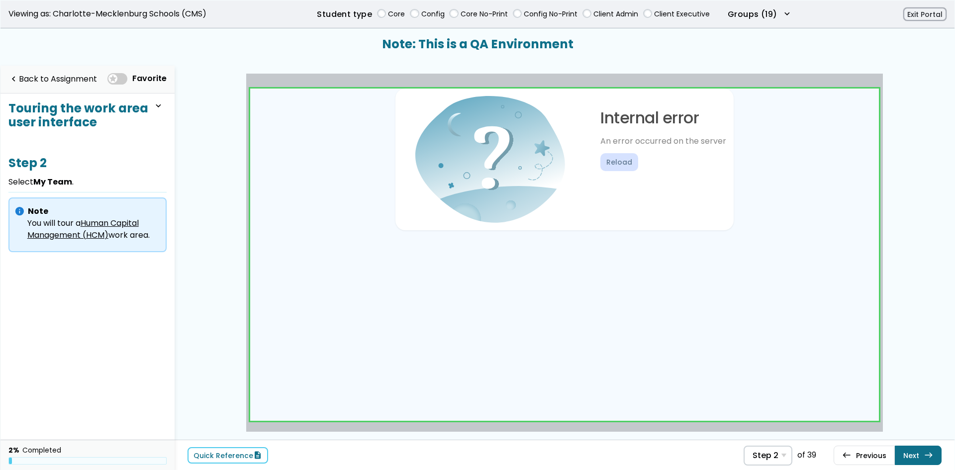
click at [807, 393] on link at bounding box center [564, 255] width 629 height 333
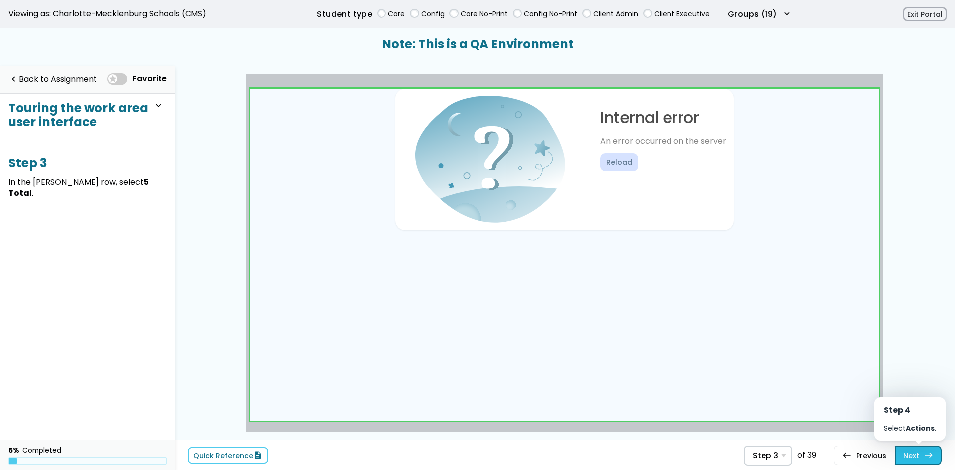
click at [919, 453] on link "Next east Step 4 Select Actions ." at bounding box center [918, 455] width 47 height 19
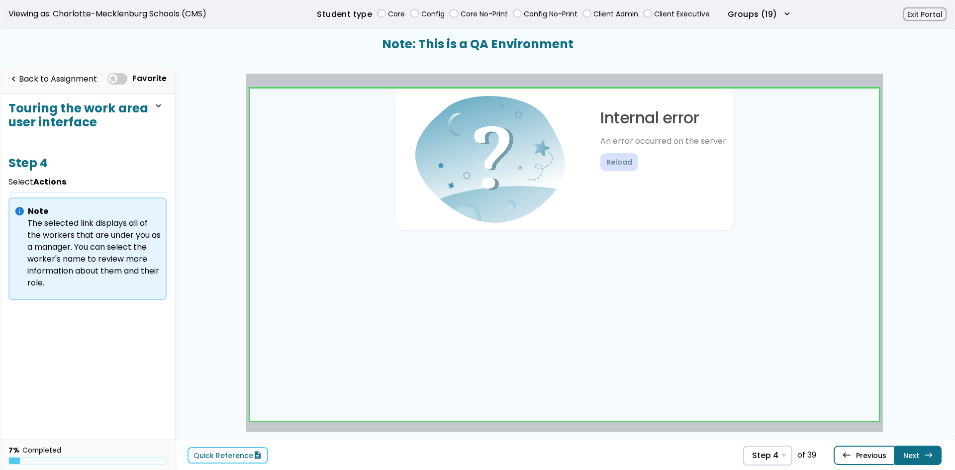
click at [872, 456] on link "west Previous Step 3 In the James GAManager row, select 5 Total ." at bounding box center [863, 455] width 61 height 19
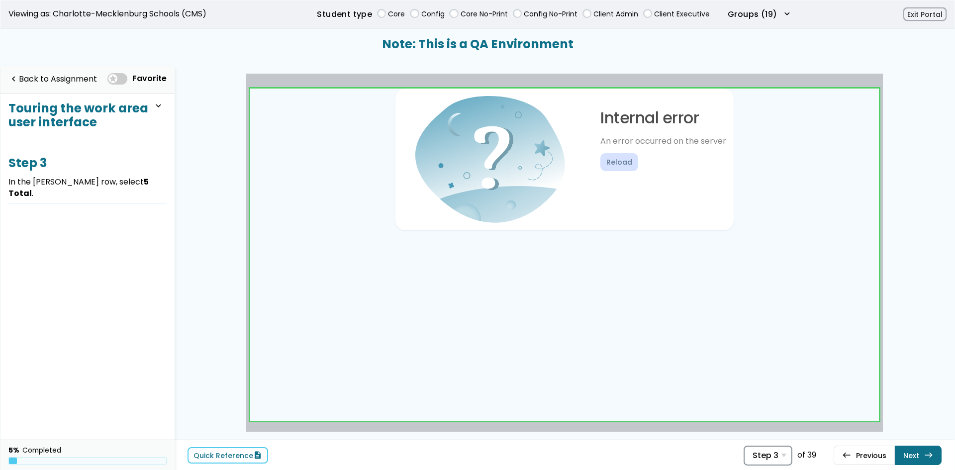
click at [769, 455] on span "Step 3" at bounding box center [765, 455] width 26 height 9
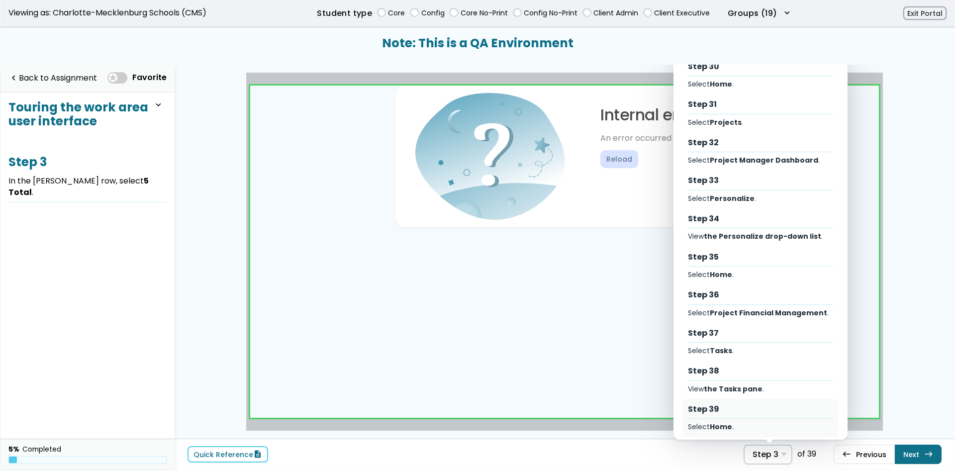
click at [730, 412] on div "Step 39 Select Home ." at bounding box center [760, 418] width 155 height 38
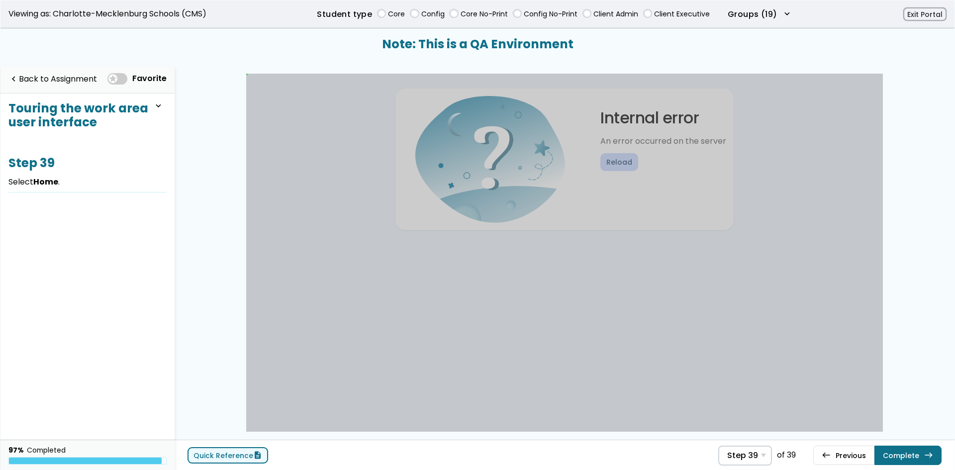
click at [254, 457] on span "description" at bounding box center [257, 455] width 9 height 8
click at [925, 450] on button "Complete east" at bounding box center [907, 455] width 67 height 19
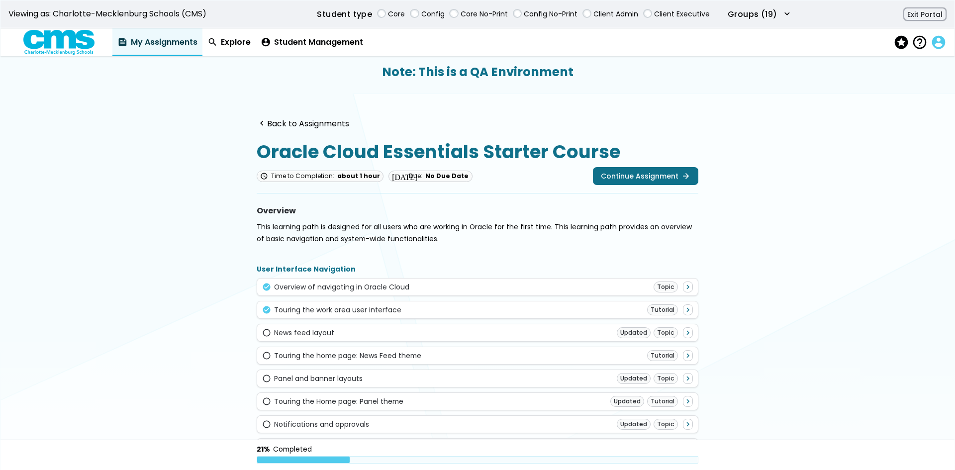
click at [941, 42] on span "account_circle" at bounding box center [937, 42] width 14 height 14
click at [927, 58] on button "account_circle Profile" at bounding box center [896, 62] width 89 height 18
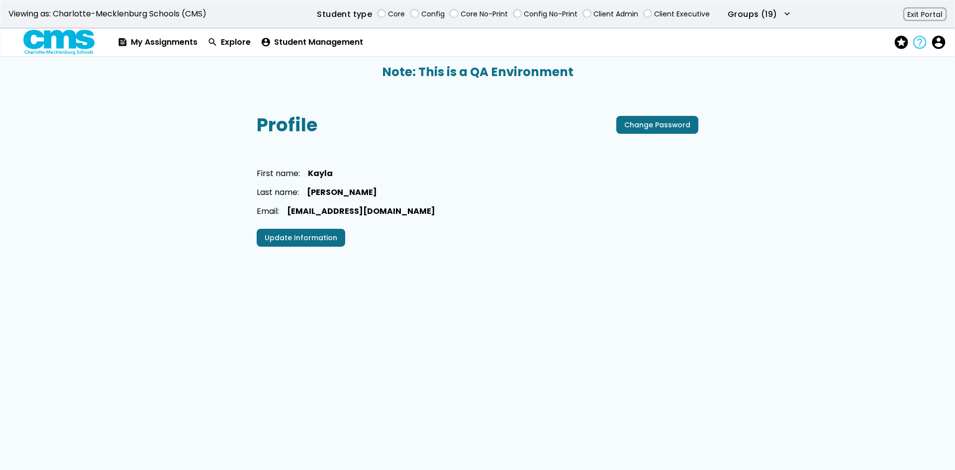
click at [925, 38] on span "help_outline" at bounding box center [919, 42] width 14 height 14
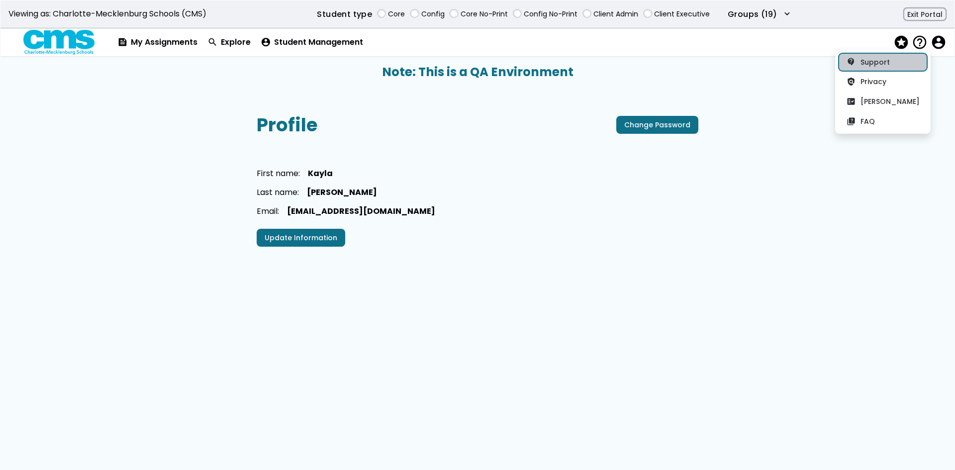
click at [903, 67] on link "contact_support Support" at bounding box center [882, 62] width 89 height 18
click at [870, 82] on button "policy Privacy" at bounding box center [882, 82] width 89 height 18
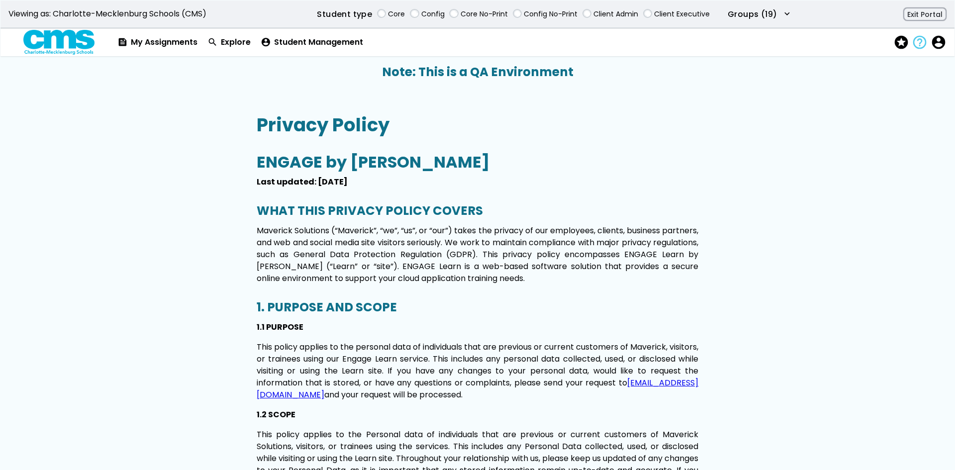
click at [920, 38] on span "help_outline" at bounding box center [919, 42] width 14 height 14
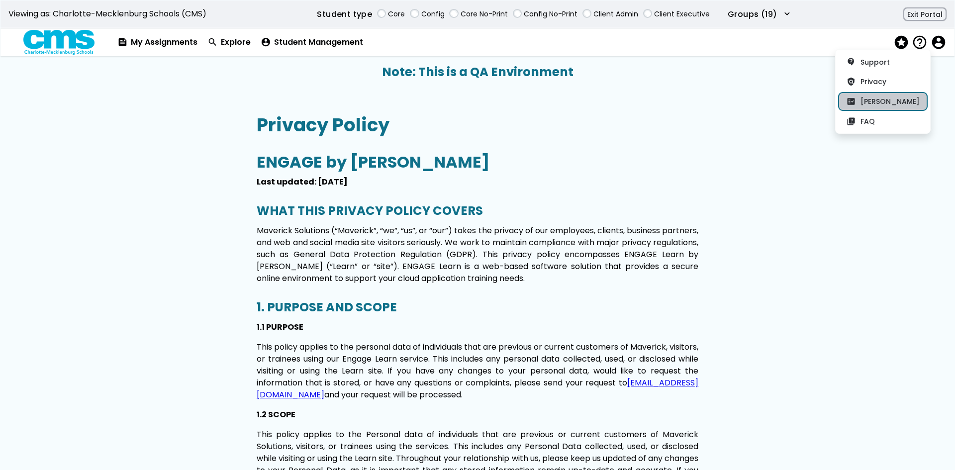
click at [900, 96] on button "fact_check EULA" at bounding box center [882, 101] width 89 height 18
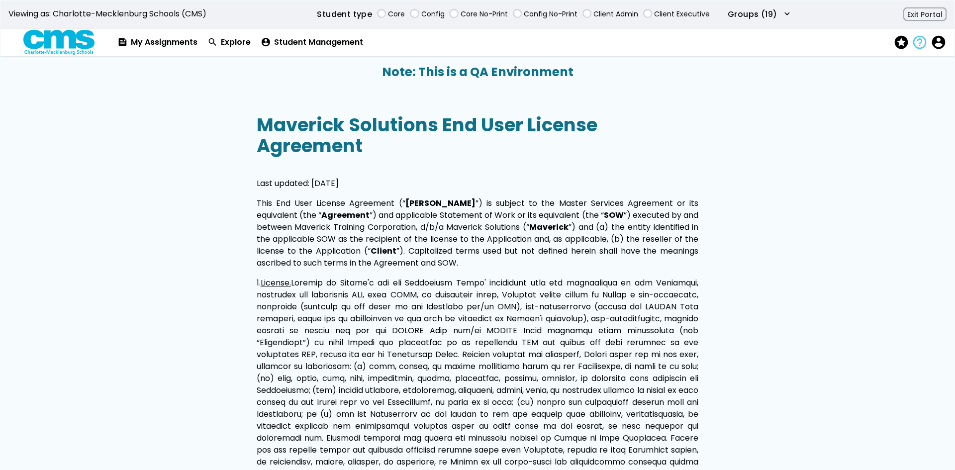
click at [917, 38] on span "help_outline" at bounding box center [919, 42] width 14 height 14
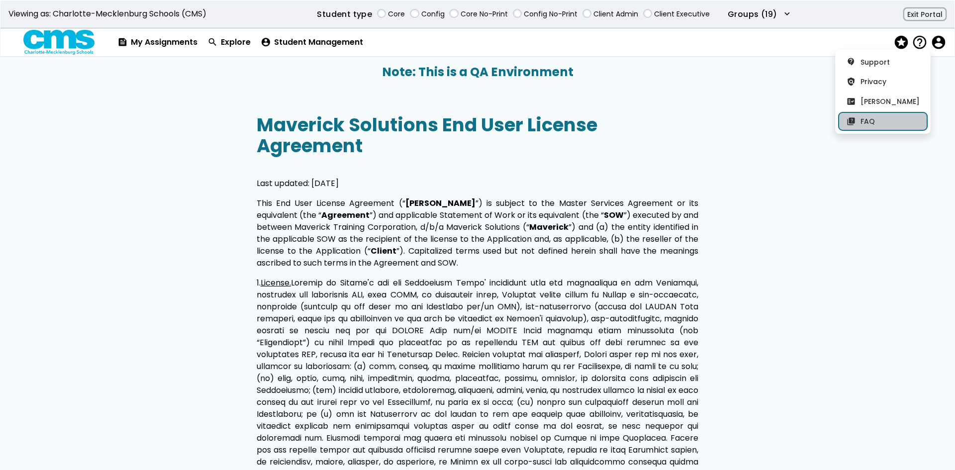
click at [902, 122] on button "quiz FAQ" at bounding box center [882, 121] width 89 height 18
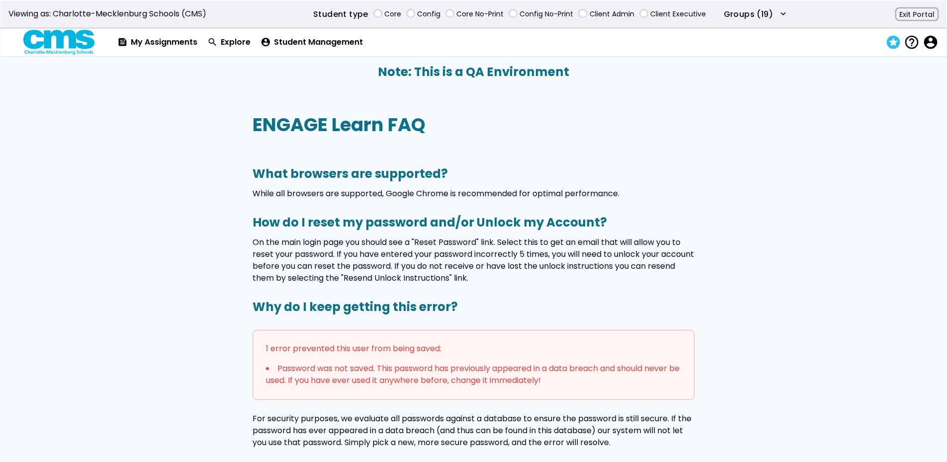
click at [896, 42] on span "stars" at bounding box center [893, 42] width 14 height 14
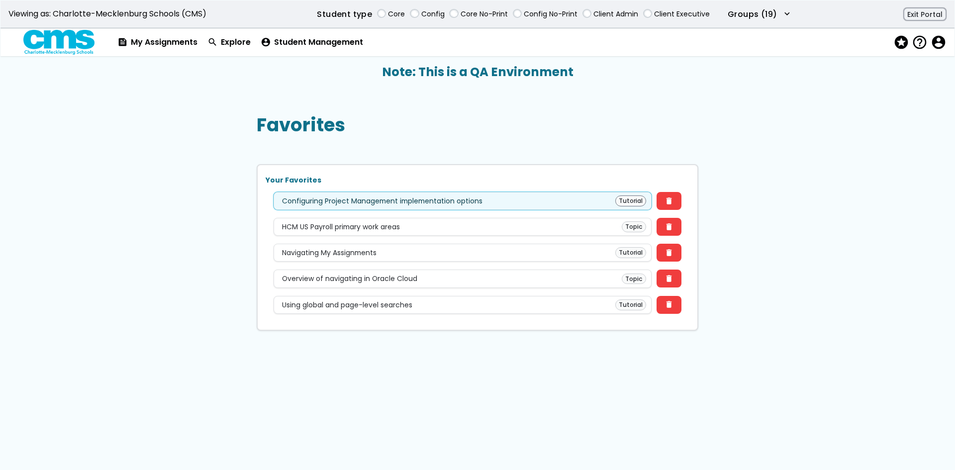
click at [552, 200] on div "Configuring Project Management implementation options Tutorial" at bounding box center [462, 200] width 367 height 11
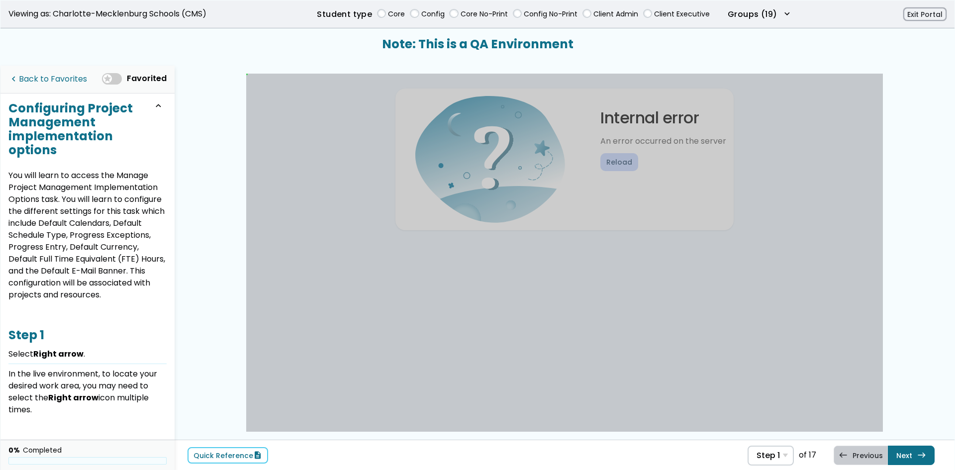
click at [58, 84] on link "navigate_before Back to Favorites" at bounding box center [47, 79] width 79 height 20
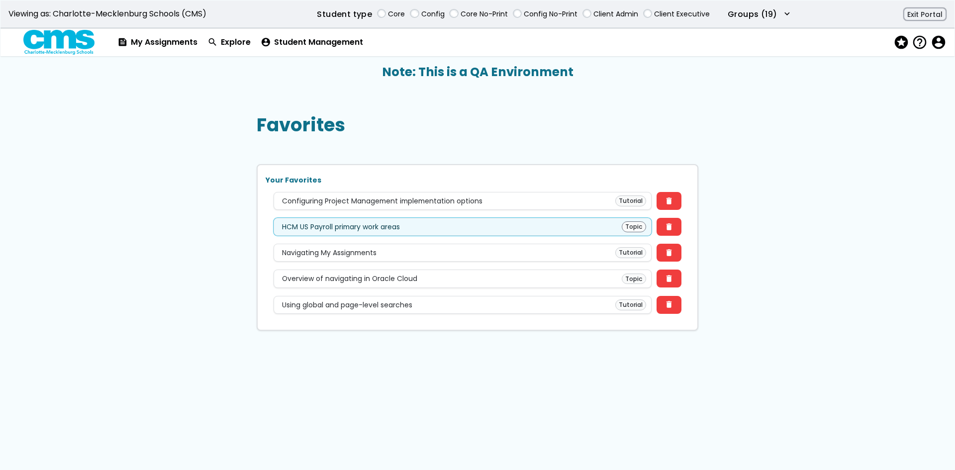
click at [603, 229] on div "HCM US Payroll primary work areas Topic" at bounding box center [462, 226] width 367 height 11
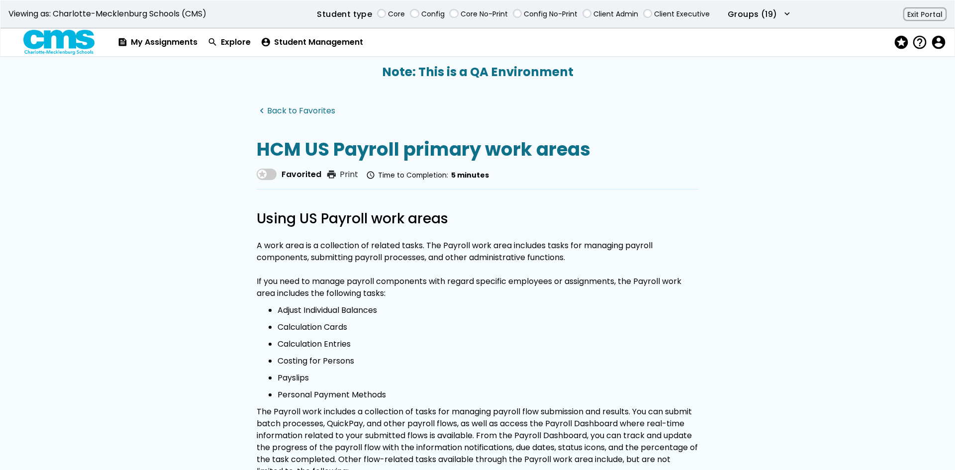
click at [270, 106] on link "navigate_before Back to Favorites" at bounding box center [296, 110] width 79 height 9
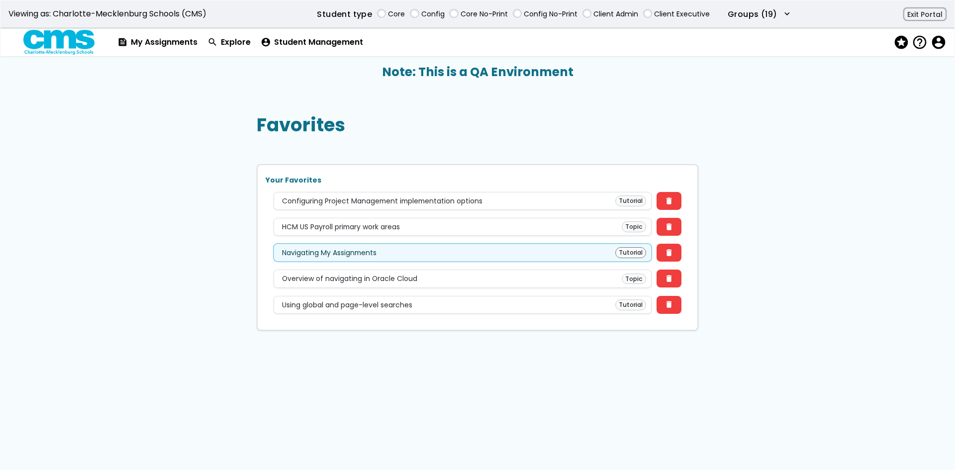
click at [435, 257] on div "Navigating My Assignments Tutorial" at bounding box center [462, 252] width 367 height 11
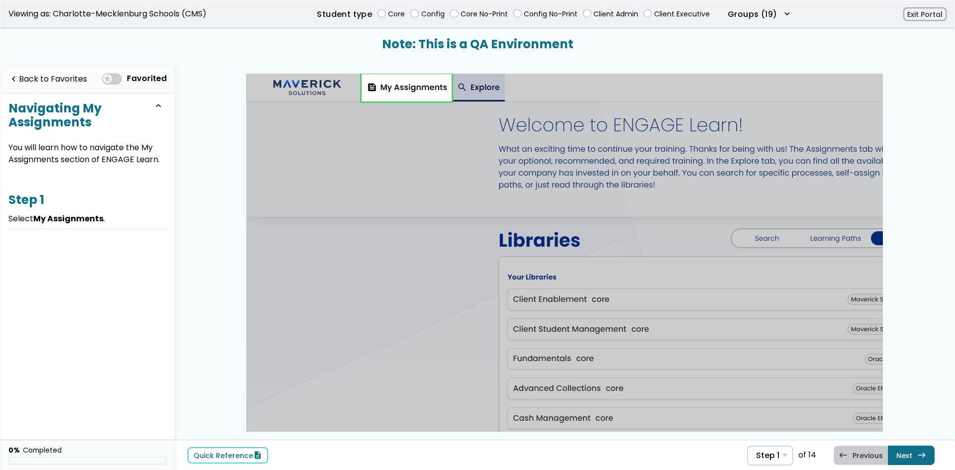
click at [388, 80] on link at bounding box center [407, 87] width 90 height 27
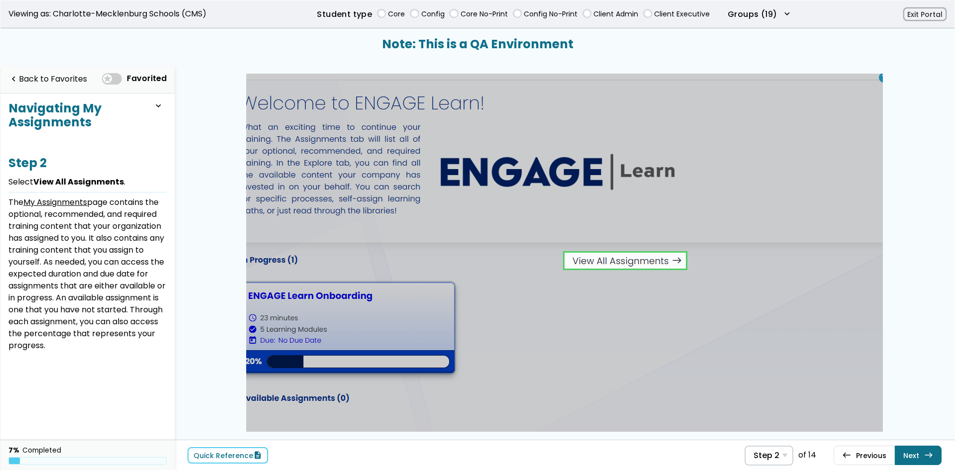
click at [636, 259] on link at bounding box center [624, 261] width 121 height 20
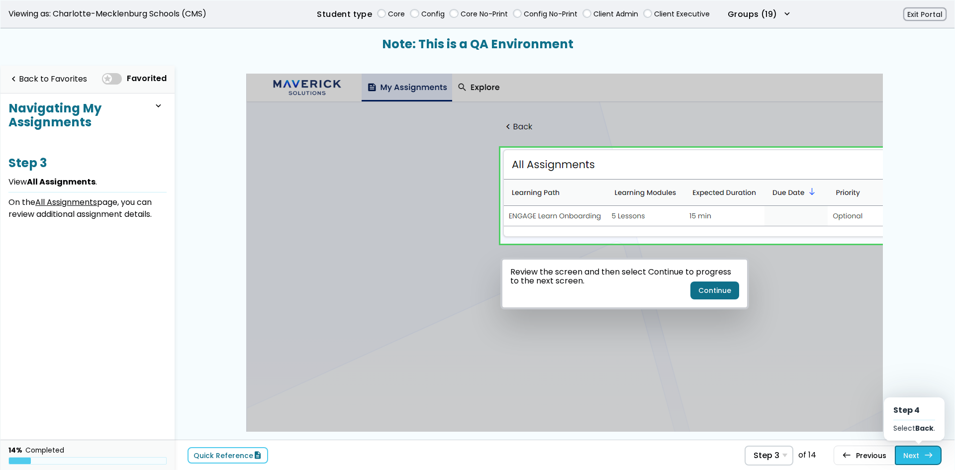
click at [910, 452] on link "Next east Step 4 Select Back ." at bounding box center [918, 455] width 47 height 19
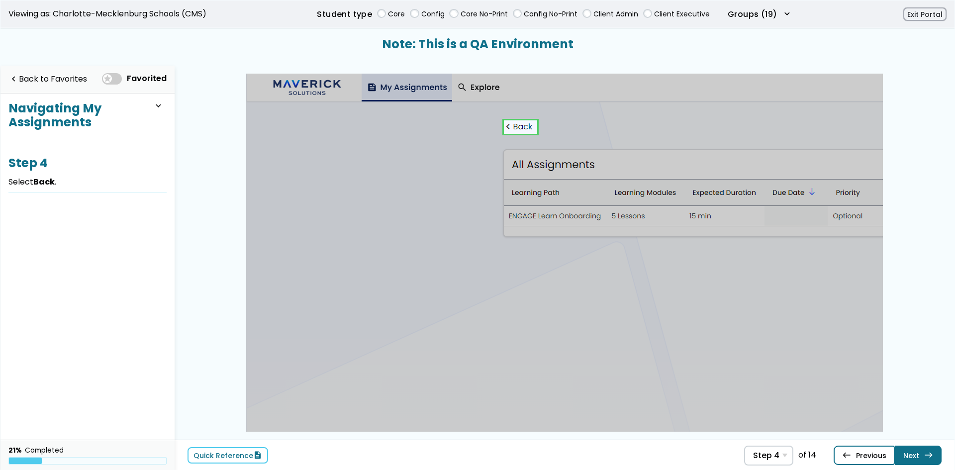
click at [859, 459] on link "west Previous Step 3 View All Assignments ." at bounding box center [863, 455] width 61 height 19
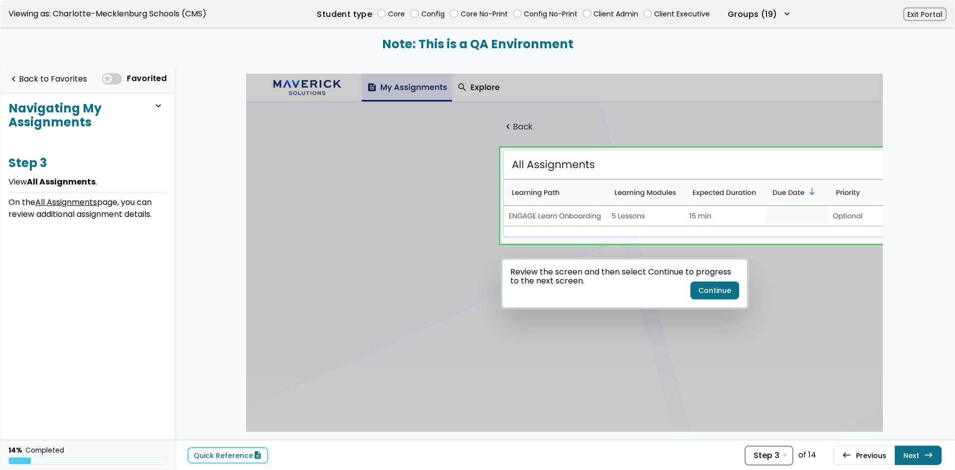
click at [776, 455] on span "Step 3" at bounding box center [766, 455] width 26 height 9
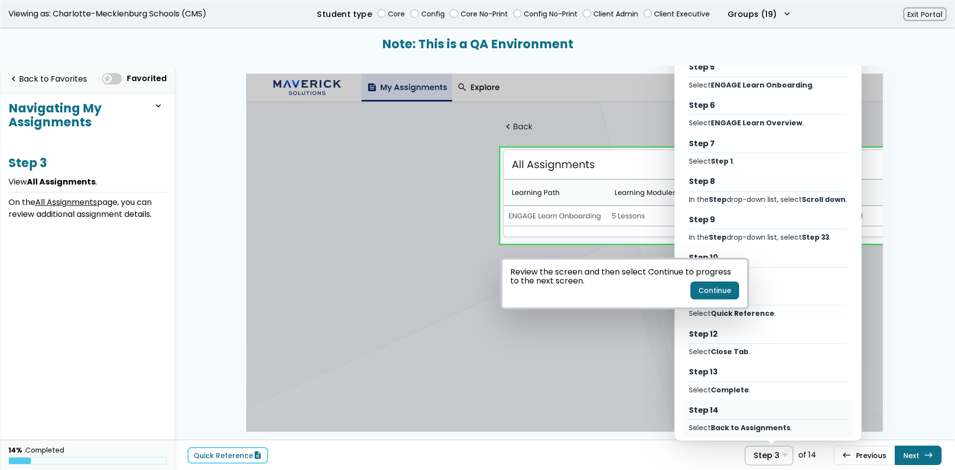
click at [744, 410] on div "Step 14 Select Back to Assignments ." at bounding box center [768, 419] width 168 height 38
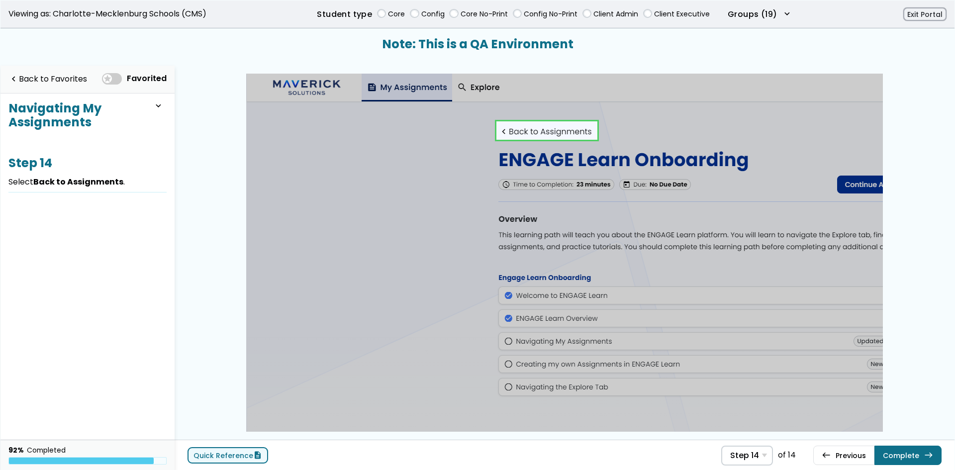
click at [246, 455] on link "Quick Reference description" at bounding box center [227, 455] width 81 height 16
click at [907, 464] on link "Complete east" at bounding box center [907, 455] width 67 height 19
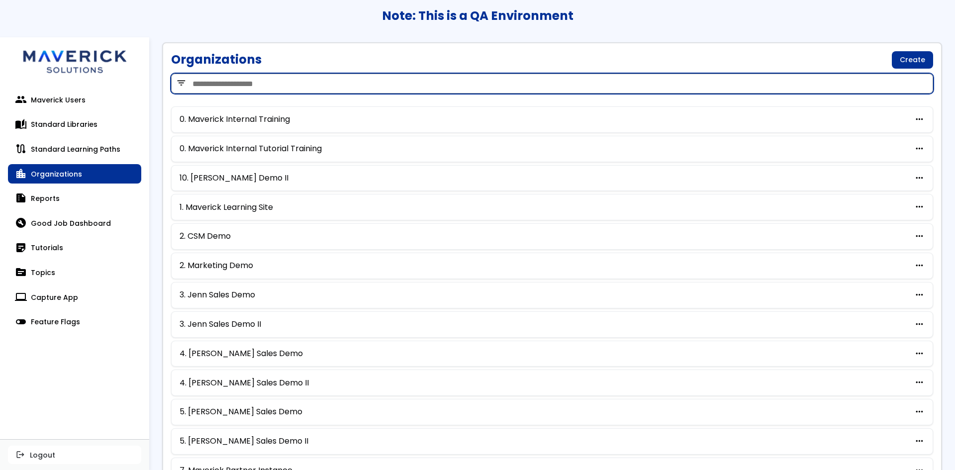
click at [310, 89] on input "search" at bounding box center [552, 84] width 762 height 20
type input "***"
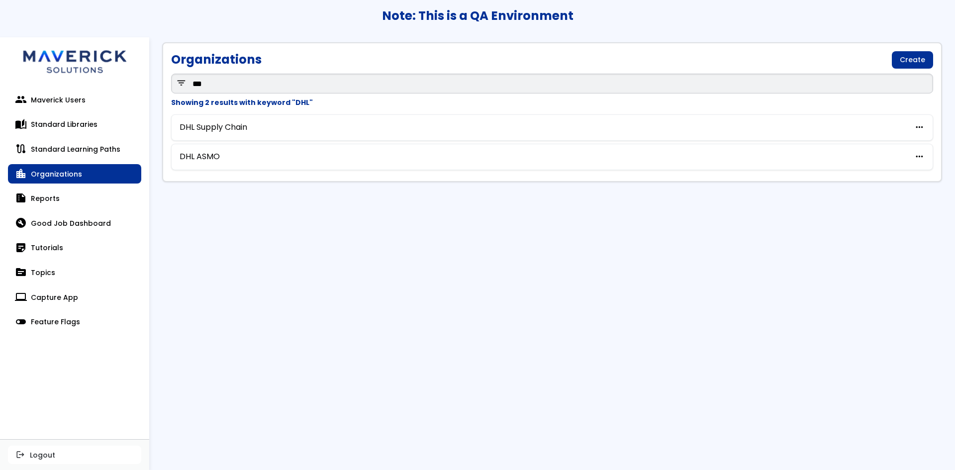
click at [206, 134] on div "DHL Supply Chain more_horiz edit Edit archive Archive delete Delete" at bounding box center [552, 127] width 762 height 26
click at [210, 126] on link "DHL Supply Chain" at bounding box center [214, 127] width 68 height 9
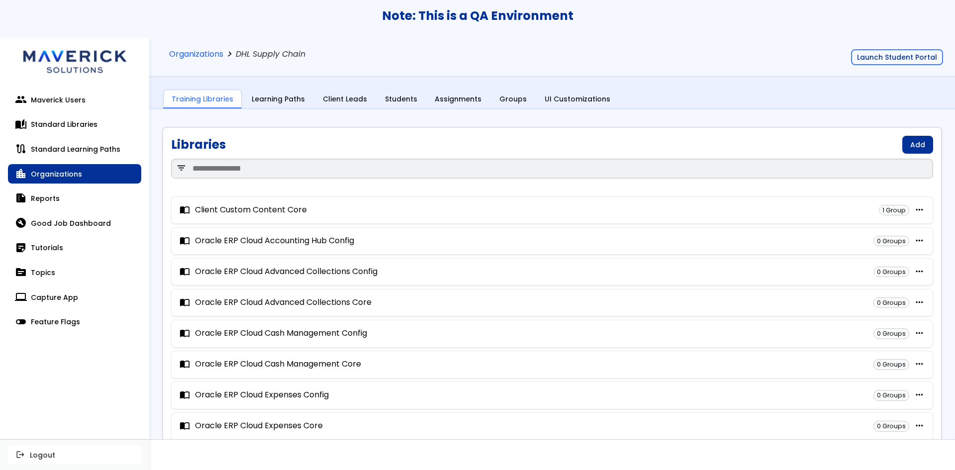
click at [267, 90] on div "Training Libraries Learning Paths Client Leads Students Assignments Groups UI C…" at bounding box center [552, 99] width 780 height 19
click at [250, 97] on link "Learning Paths" at bounding box center [278, 99] width 69 height 19
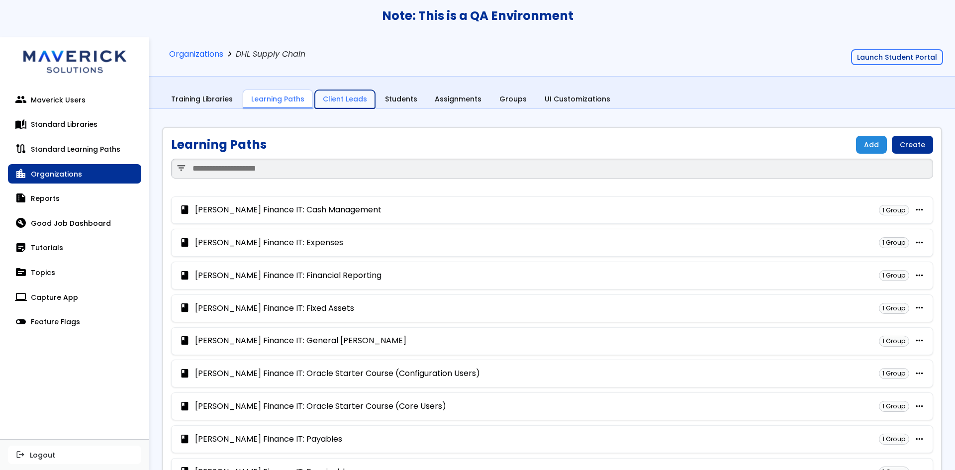
click at [360, 99] on link "Client Leads" at bounding box center [345, 99] width 60 height 19
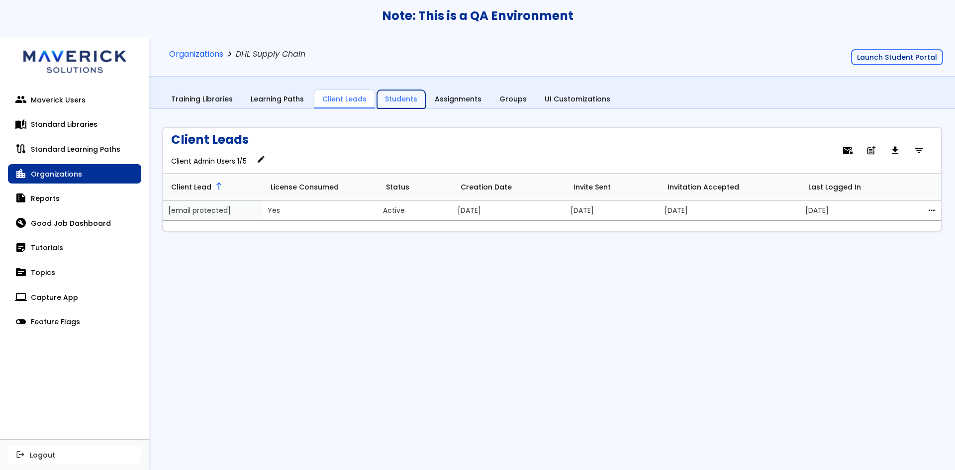
click at [395, 98] on link "Students" at bounding box center [401, 99] width 48 height 19
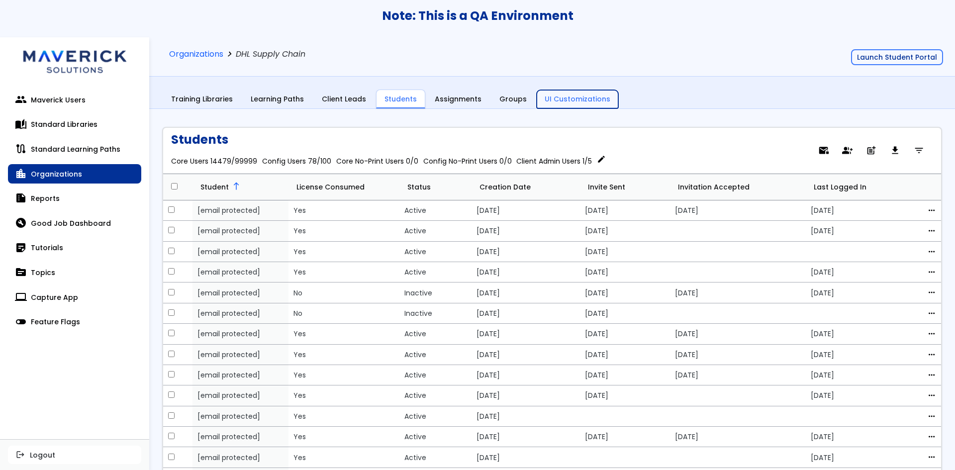
click at [537, 99] on link "UI Customizations" at bounding box center [578, 99] width 82 height 19
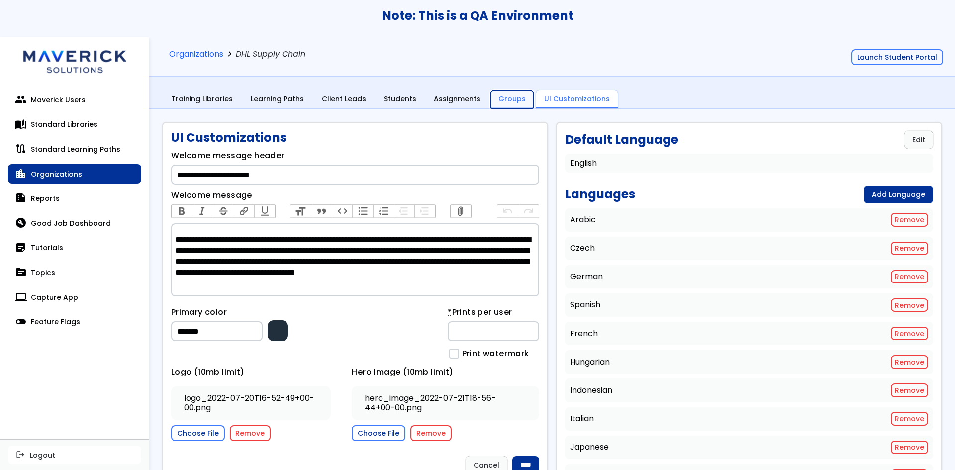
drag, startPoint x: 502, startPoint y: 97, endPoint x: 492, endPoint y: 101, distance: 10.9
click at [503, 97] on link "Groups" at bounding box center [511, 99] width 43 height 19
click at [214, 56] on link "Organizations" at bounding box center [196, 54] width 54 height 9
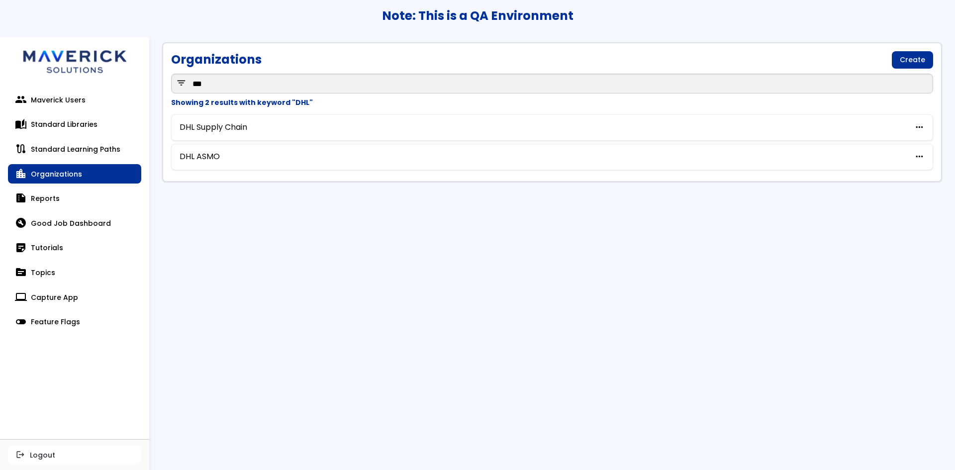
click at [58, 171] on link "location_city Organizations" at bounding box center [74, 174] width 133 height 20
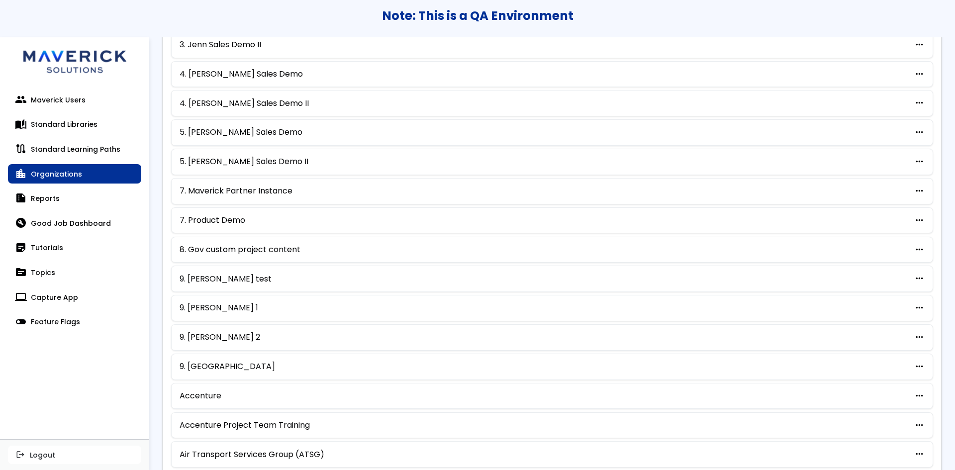
scroll to position [410, 0]
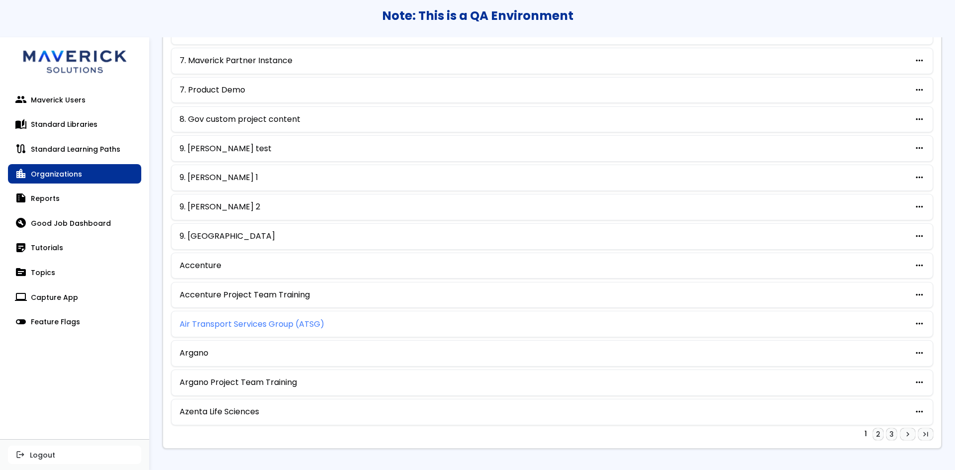
click at [256, 321] on link "Air Transport Services Group (ATSG)" at bounding box center [252, 324] width 145 height 9
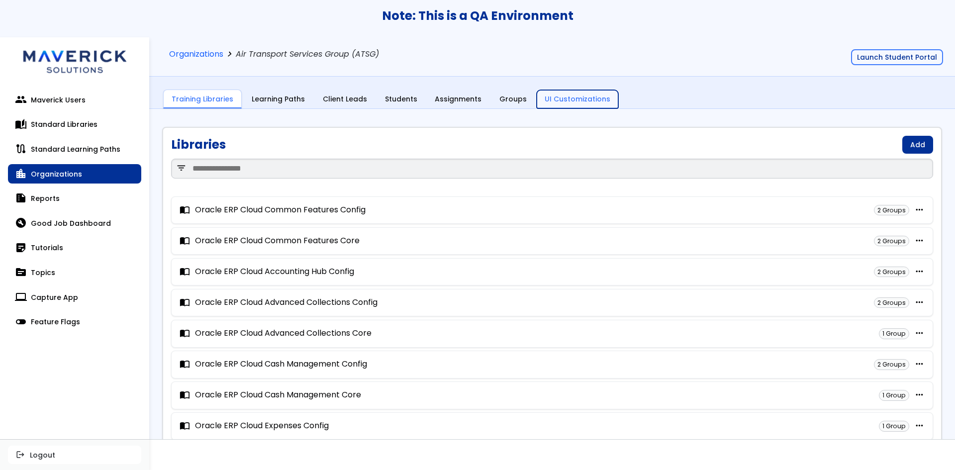
click at [569, 94] on link "UI Customizations" at bounding box center [578, 99] width 82 height 19
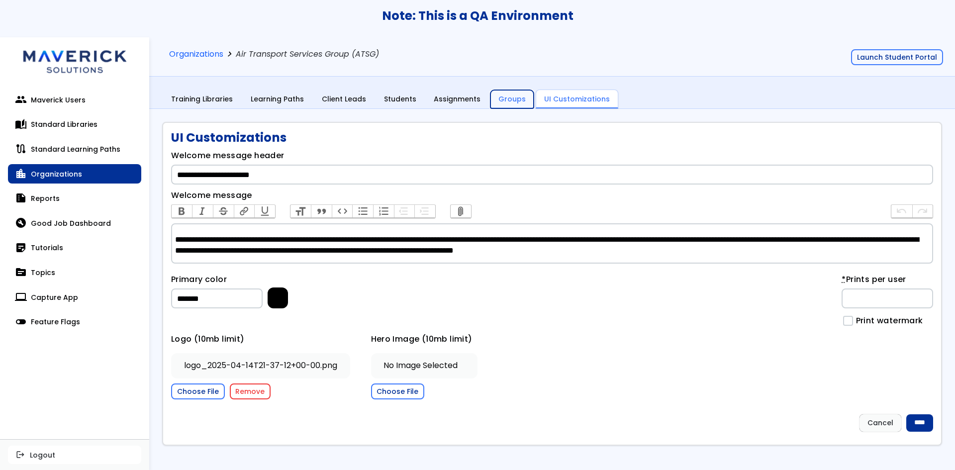
click at [490, 100] on link "Groups" at bounding box center [511, 99] width 43 height 19
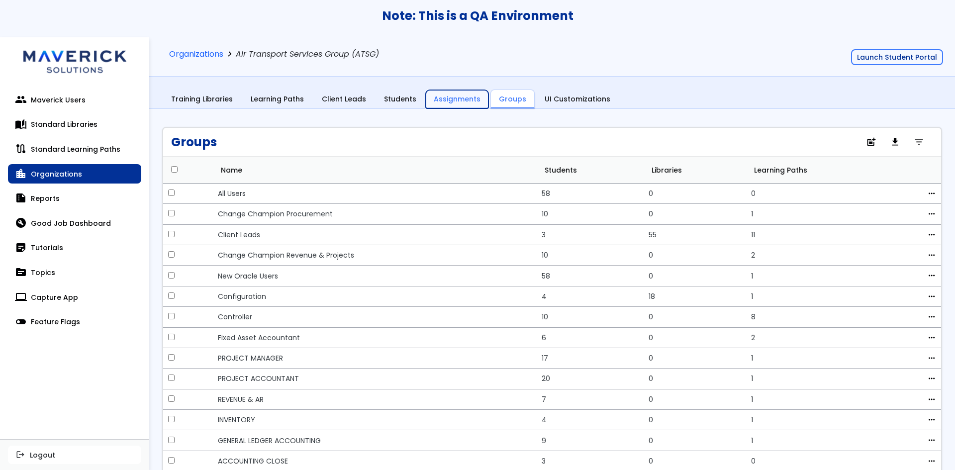
click at [426, 98] on link "Assignments" at bounding box center [457, 99] width 63 height 19
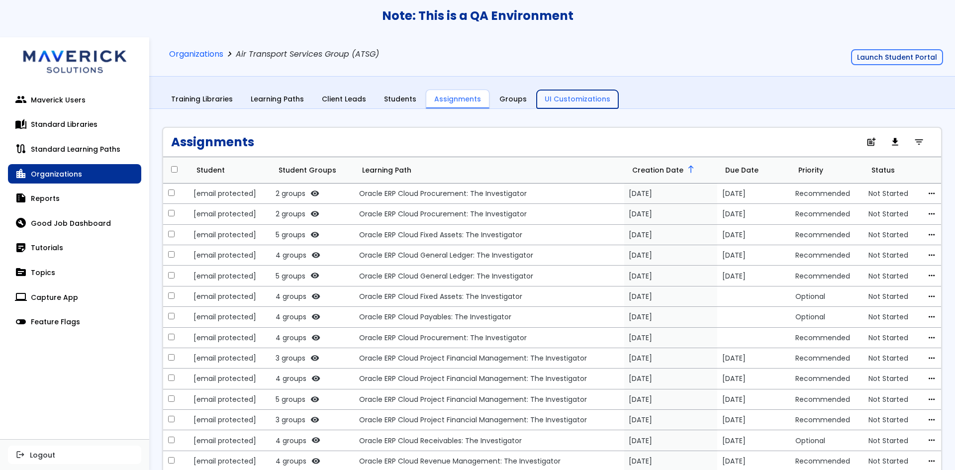
click at [542, 99] on link "UI Customizations" at bounding box center [578, 99] width 82 height 19
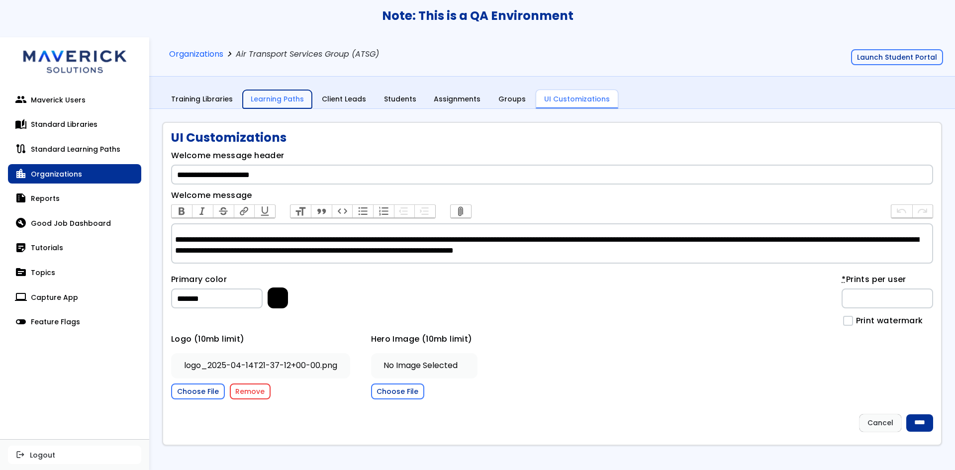
click at [271, 102] on link "Learning Paths" at bounding box center [277, 99] width 69 height 19
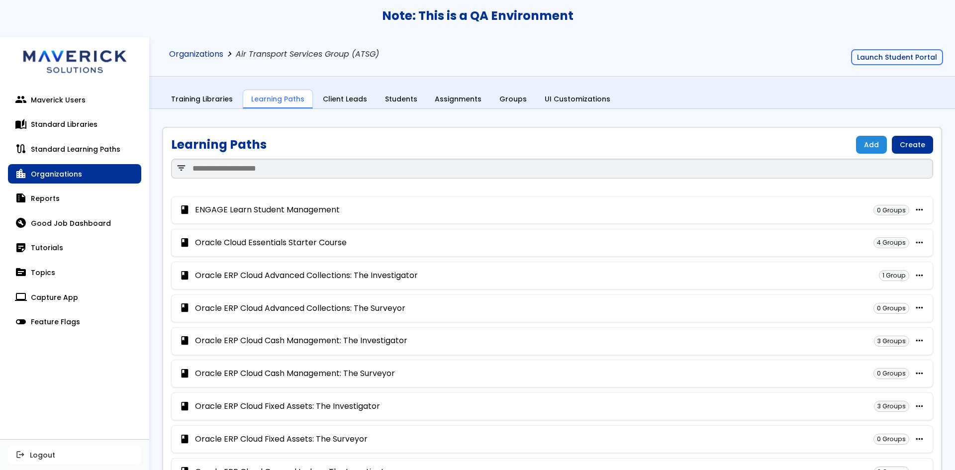
click at [216, 58] on link "Organizations" at bounding box center [196, 54] width 54 height 9
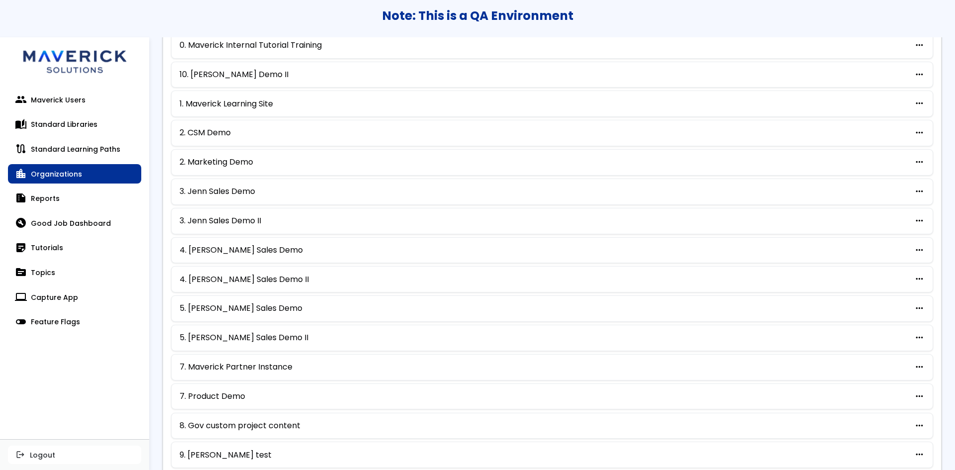
scroll to position [410, 0]
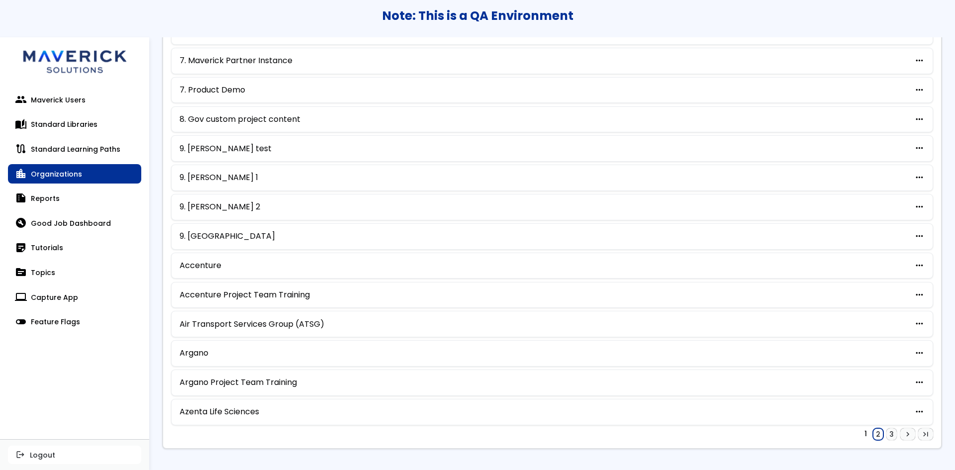
click at [873, 434] on link "2" at bounding box center [878, 434] width 10 height 12
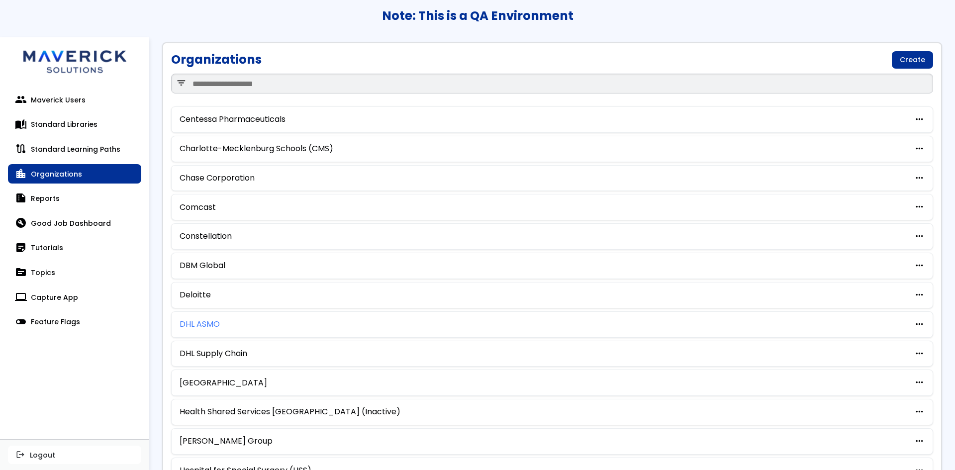
click at [204, 324] on link "DHL ASMO" at bounding box center [200, 324] width 40 height 9
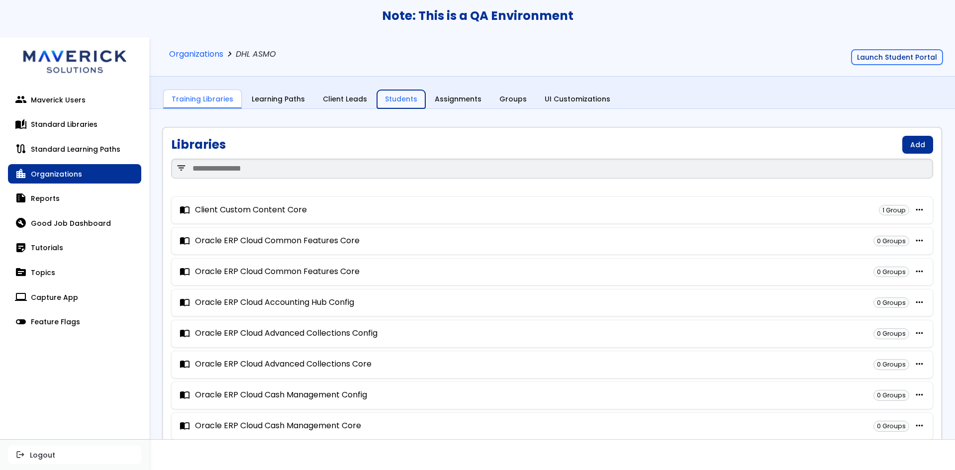
click at [387, 96] on link "Students" at bounding box center [401, 99] width 48 height 19
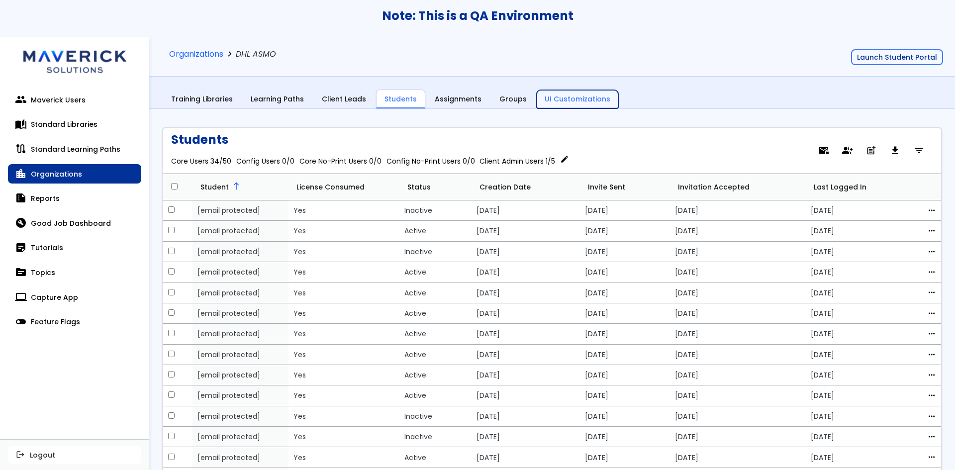
click at [554, 98] on link "UI Customizations" at bounding box center [578, 99] width 82 height 19
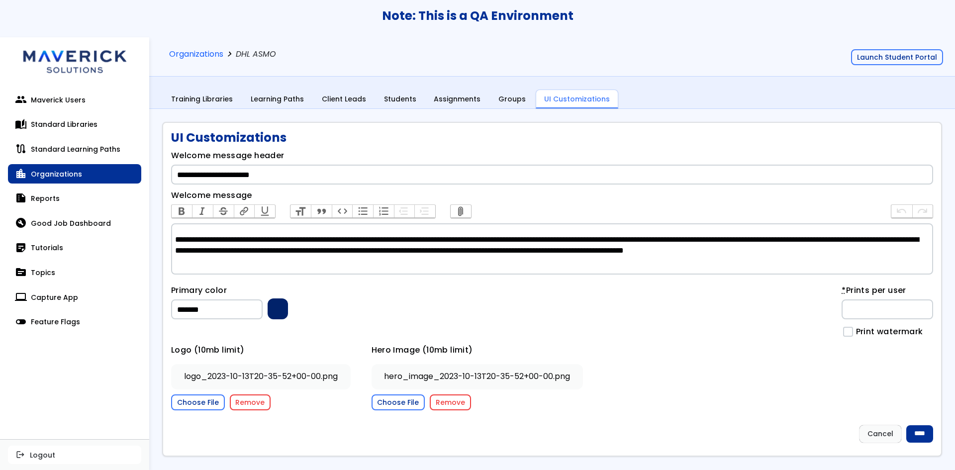
click at [418, 101] on div "Training Libraries Learning Paths Client Leads Students Assignments Groups UI C…" at bounding box center [552, 99] width 780 height 19
click at [461, 92] on link "Assignments" at bounding box center [457, 99] width 63 height 19
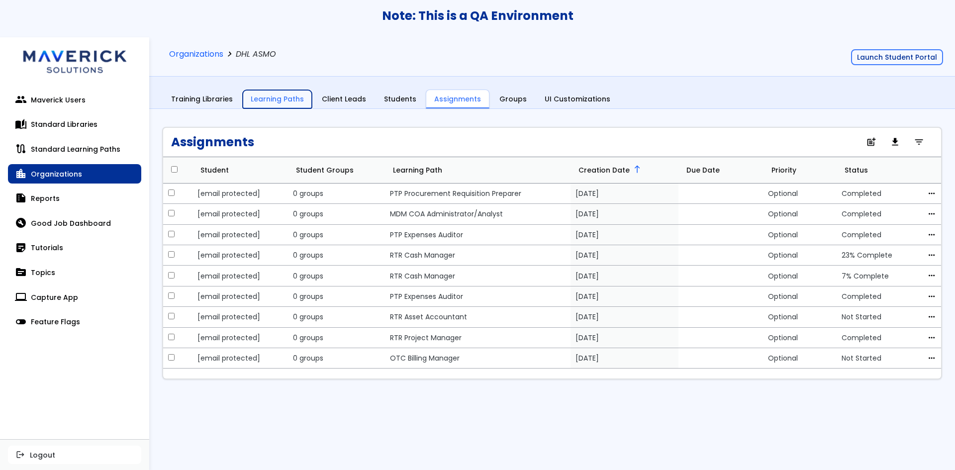
click at [273, 108] on link "Learning Paths" at bounding box center [277, 99] width 69 height 19
